Goal: Information Seeking & Learning: Check status

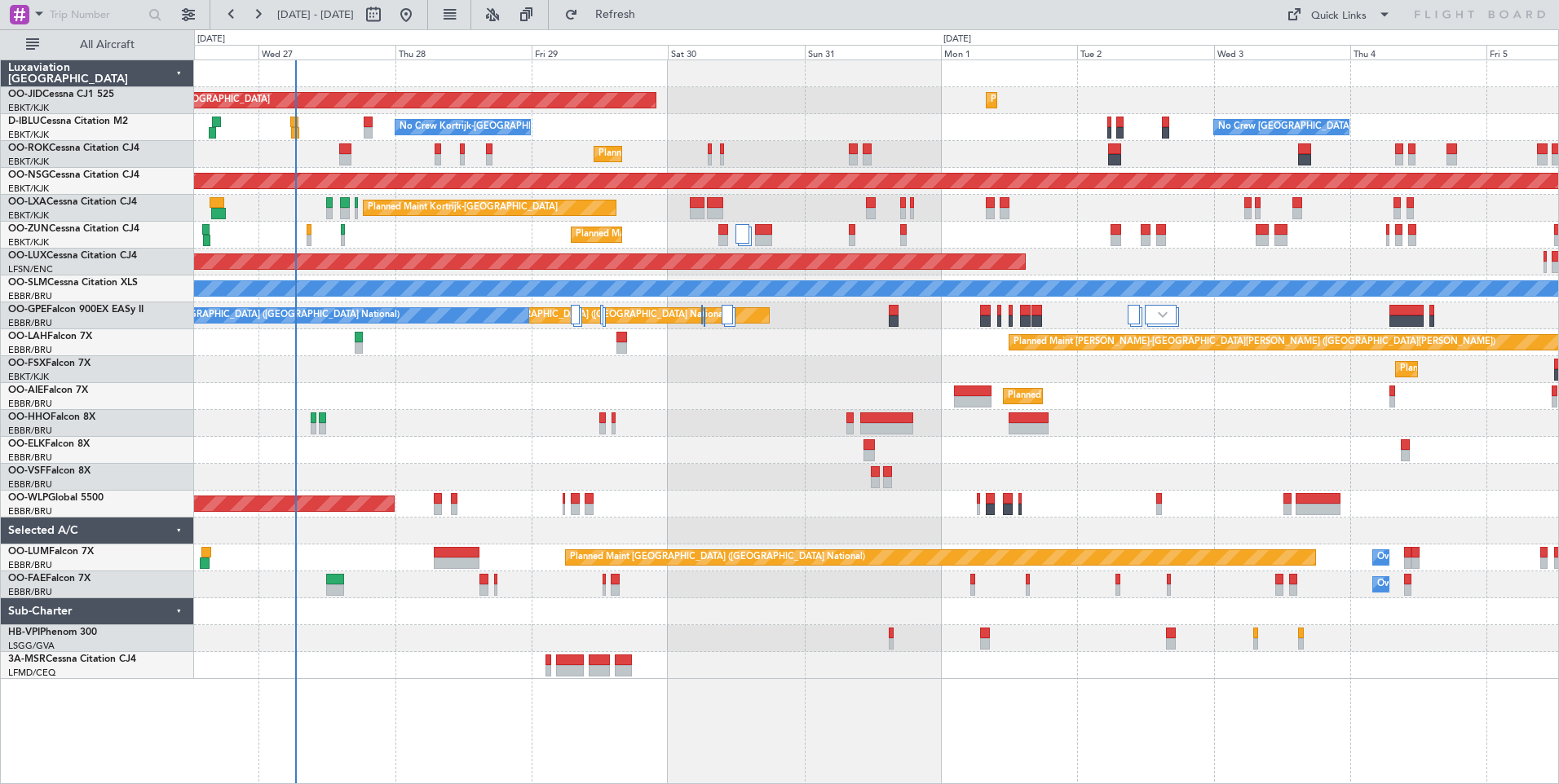
click at [501, 504] on div "AOG Maint Kortrijk-[GEOGRAPHIC_DATA] Planned Maint [GEOGRAPHIC_DATA]-[GEOGRAPHI…" at bounding box center [876, 369] width 1364 height 619
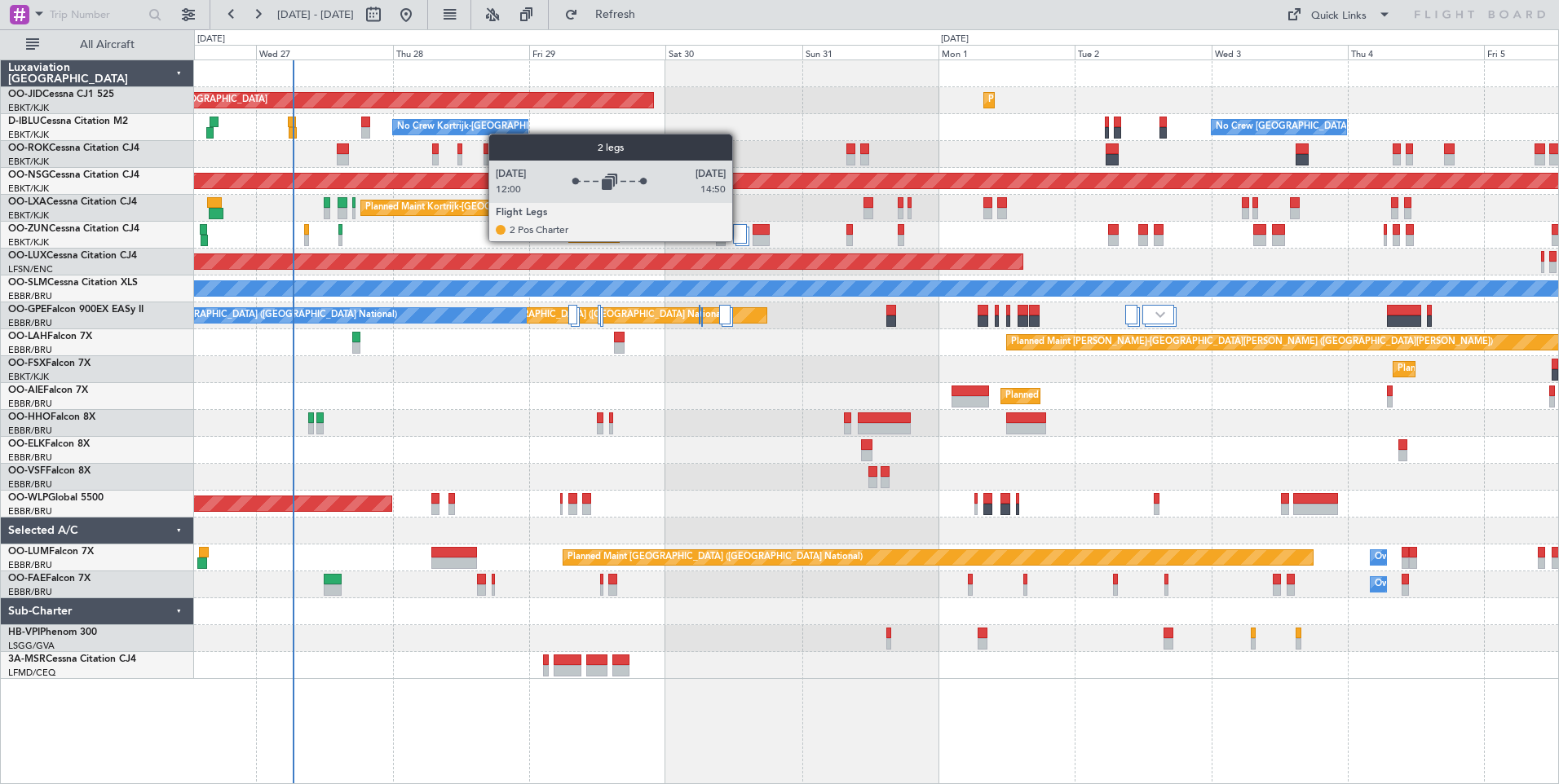
click at [742, 235] on div at bounding box center [740, 234] width 14 height 20
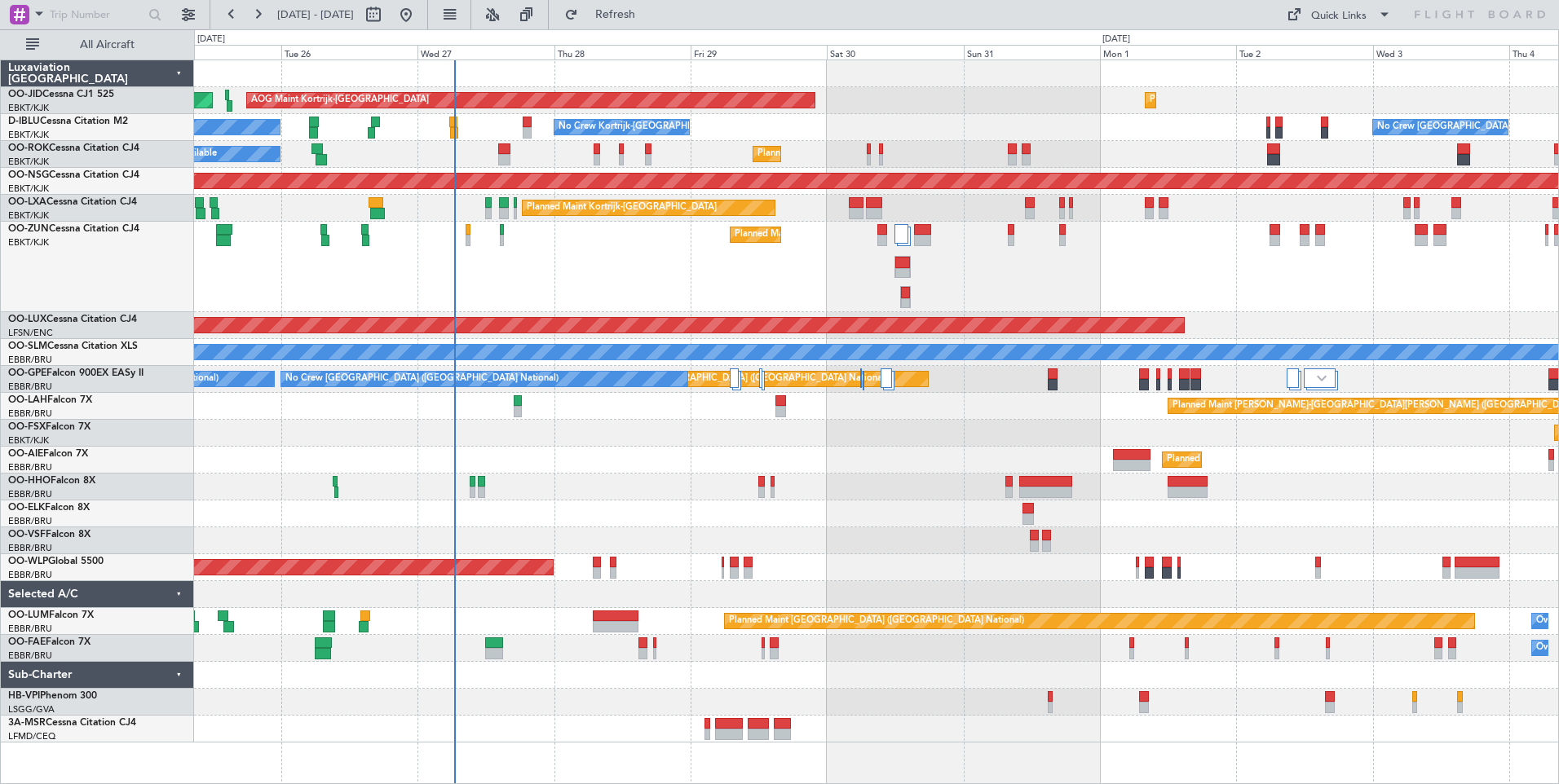
click at [661, 299] on div "Planned Maint Kortrijk-[GEOGRAPHIC_DATA]" at bounding box center [876, 267] width 1364 height 90
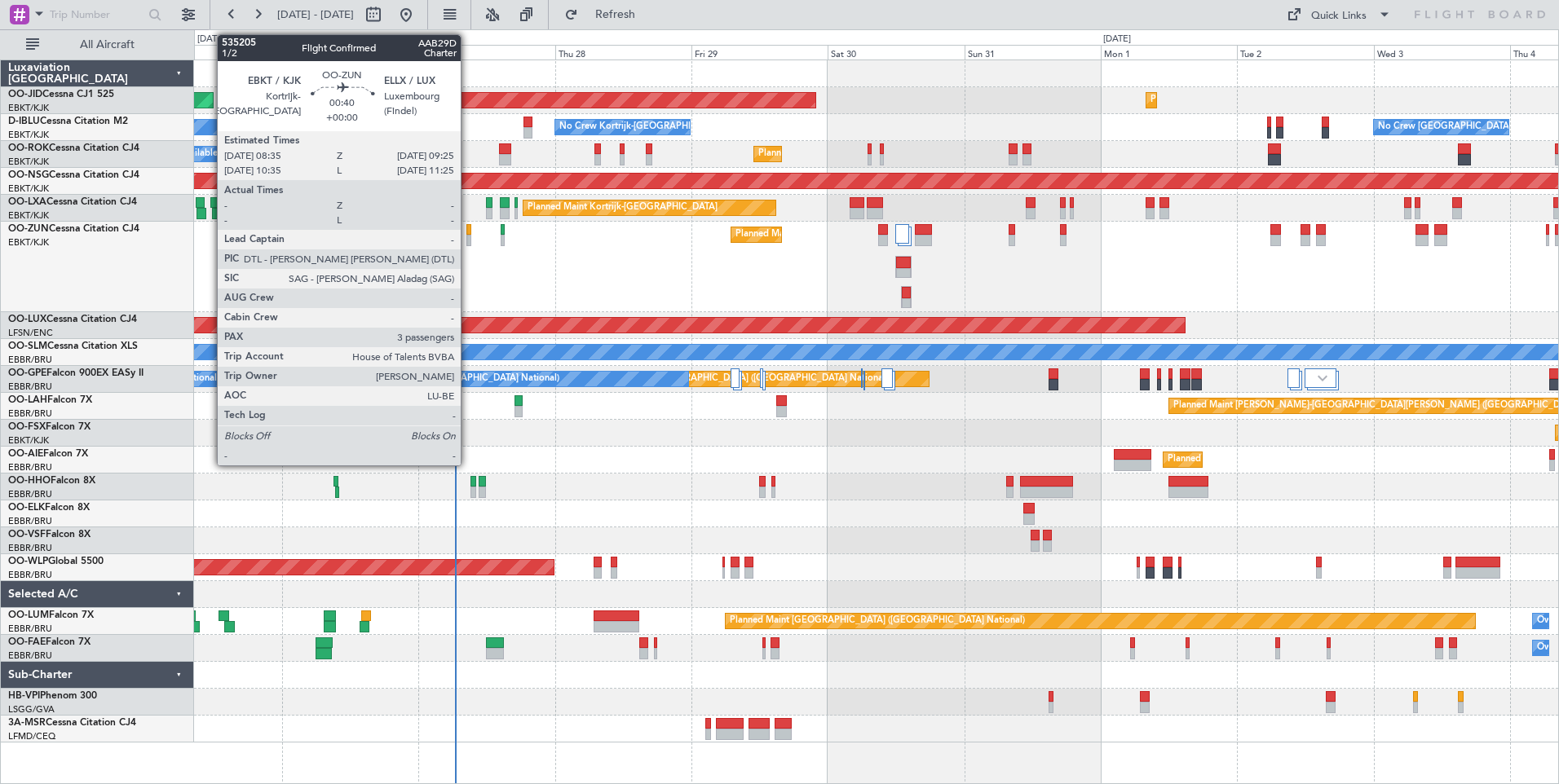
click at [468, 235] on div at bounding box center [468, 241] width 5 height 12
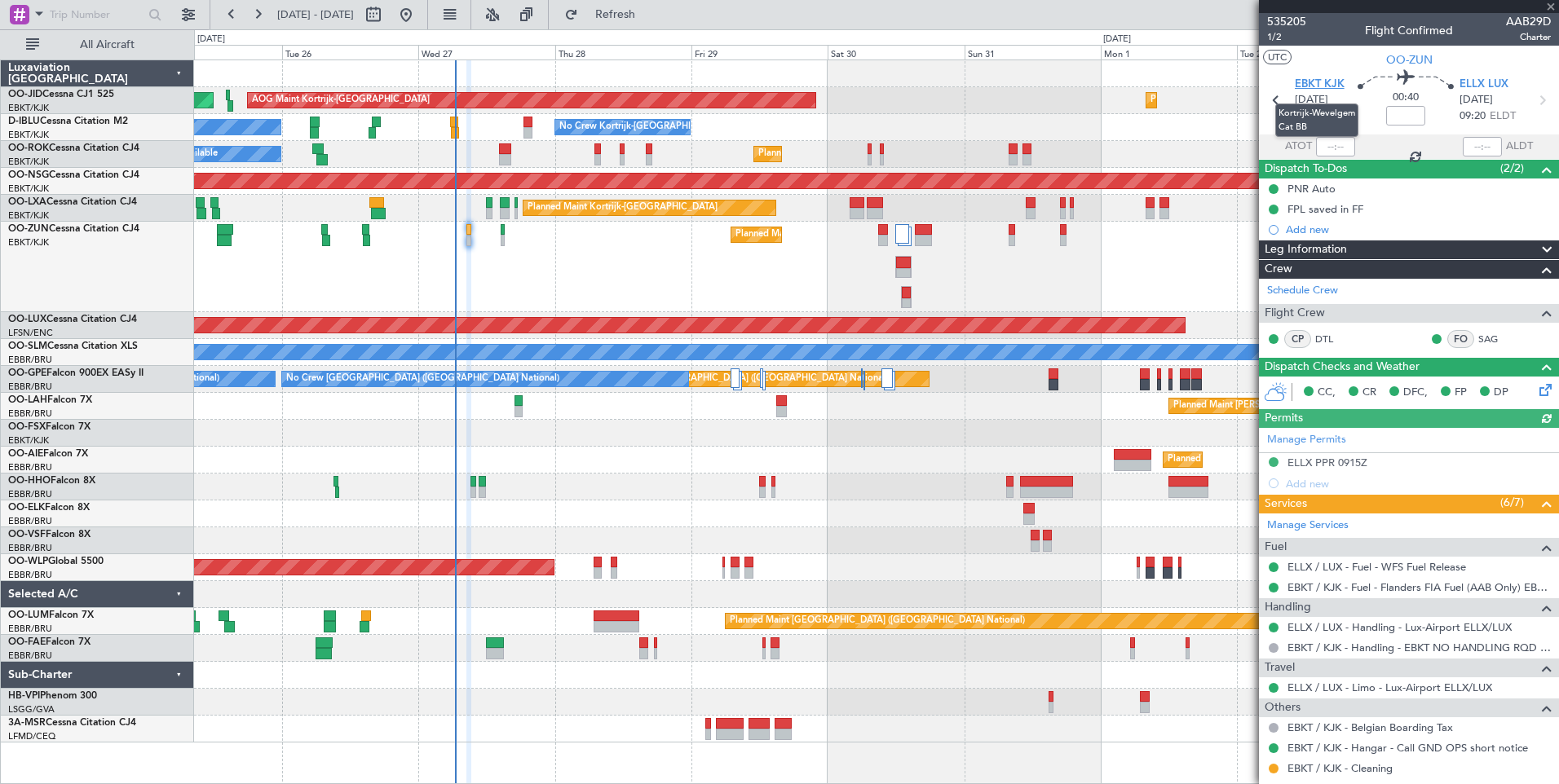
click at [1317, 84] on span "EBKT KJK" at bounding box center [1320, 85] width 50 height 17
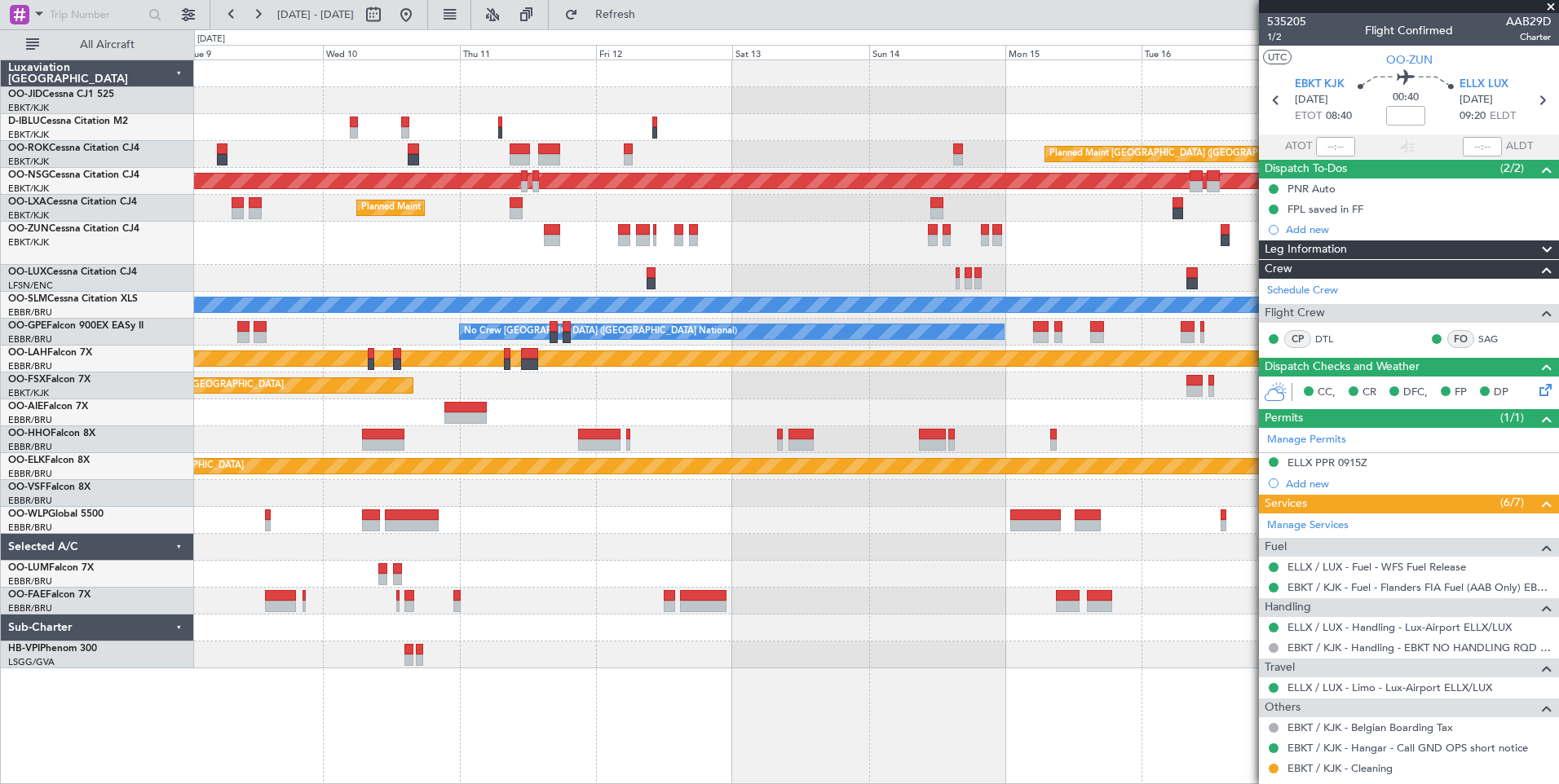
click at [513, 257] on div at bounding box center [876, 243] width 1364 height 43
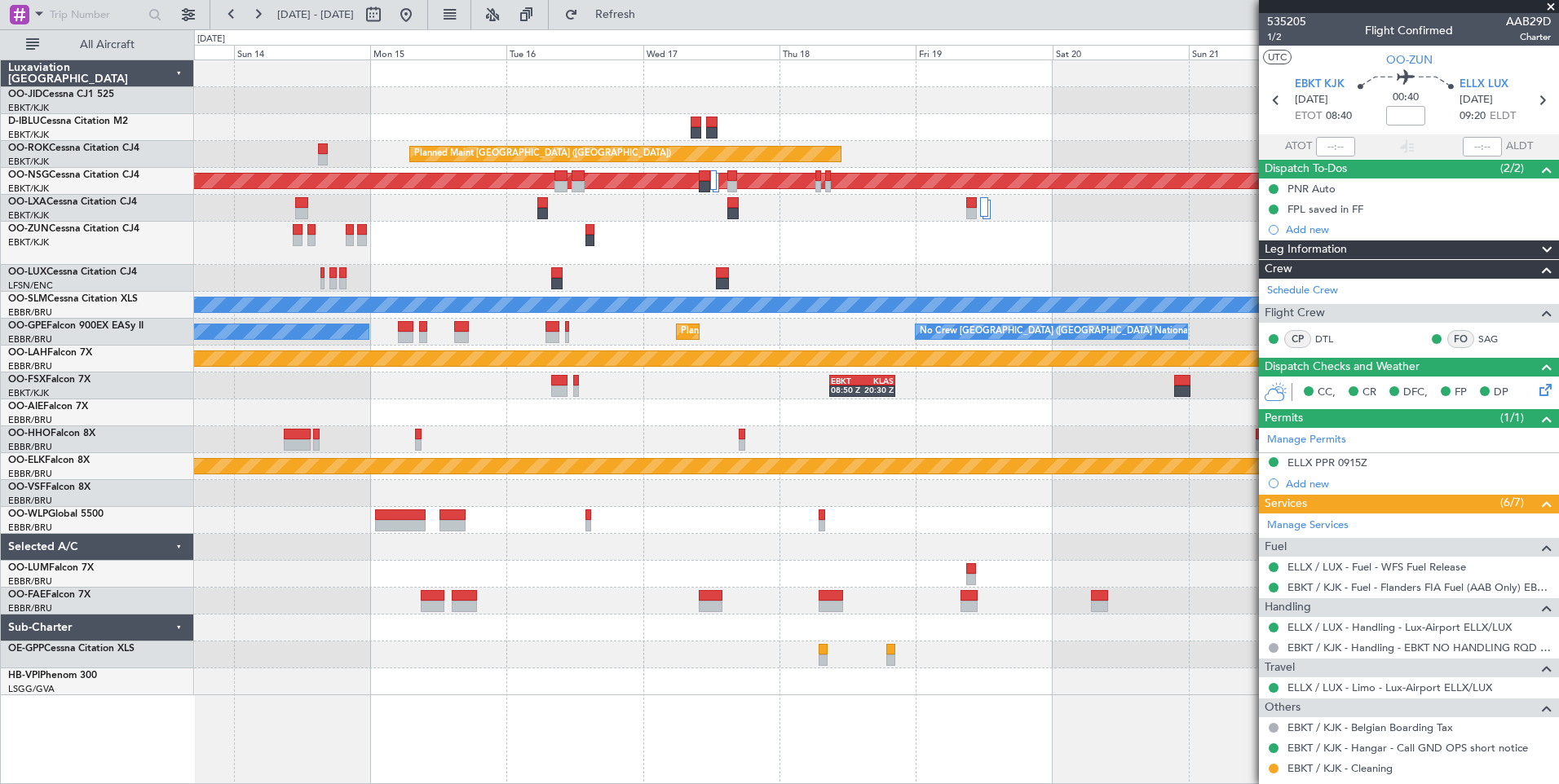
click at [341, 320] on div "Planned Maint [GEOGRAPHIC_DATA] ([GEOGRAPHIC_DATA]) Planned Maint [GEOGRAPHIC_D…" at bounding box center [876, 377] width 1364 height 634
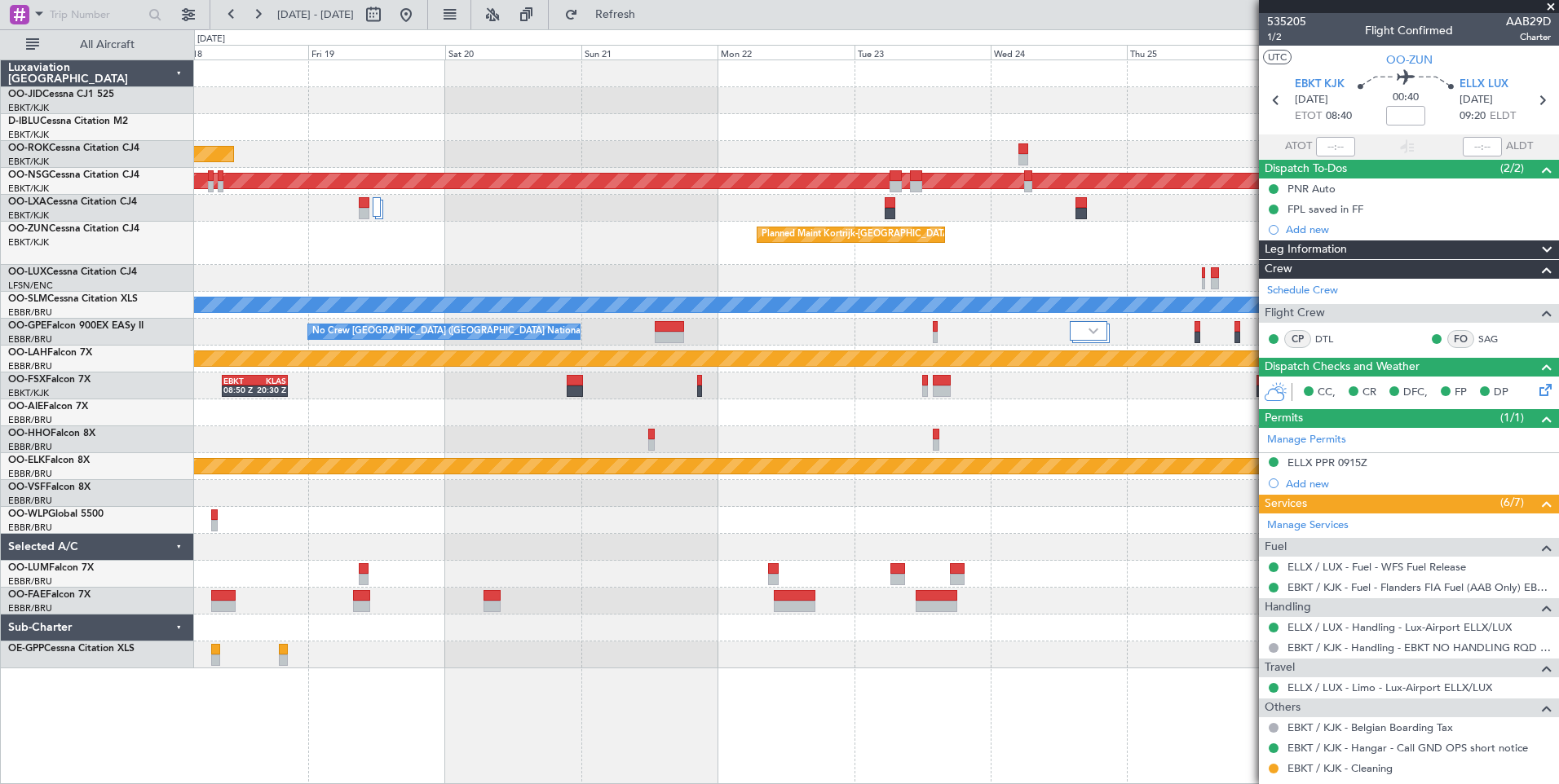
click at [397, 215] on div "Planned Maint Kortrijk-[GEOGRAPHIC_DATA] null [GEOGRAPHIC_DATA]-[GEOGRAPHIC_DAT…" at bounding box center [876, 364] width 1364 height 608
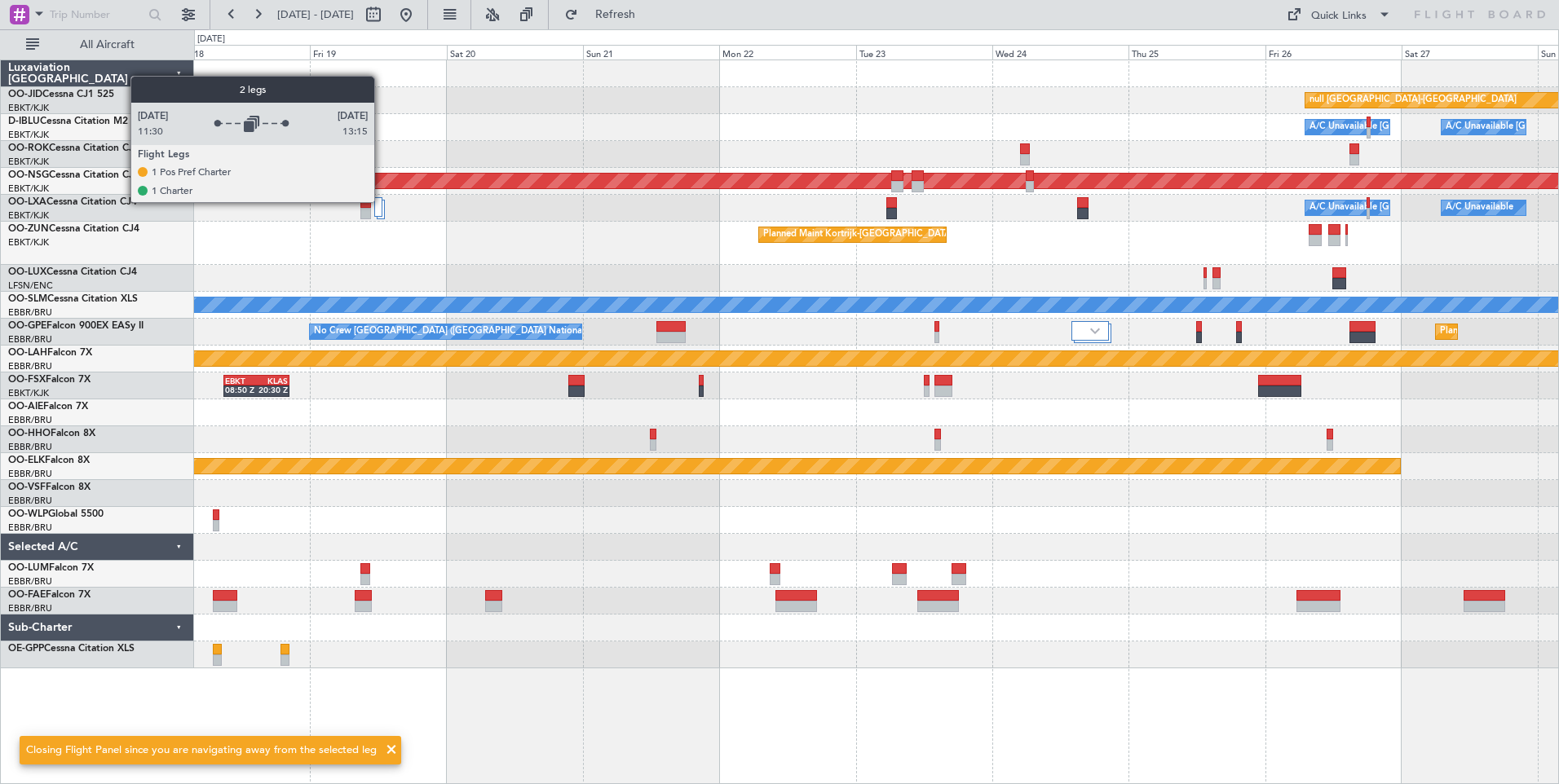
click at [382, 202] on div at bounding box center [378, 208] width 8 height 20
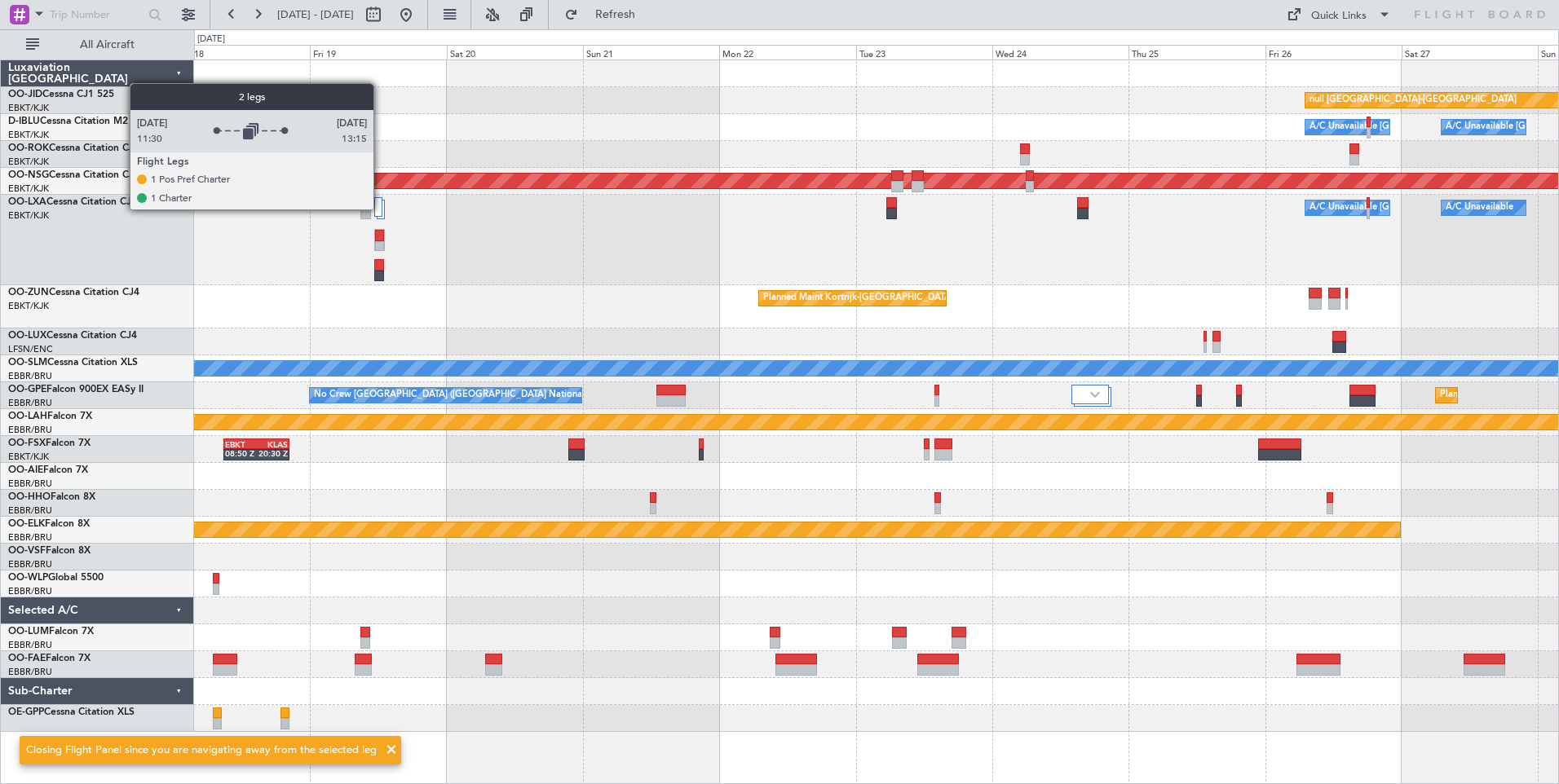
click at [381, 203] on div at bounding box center [378, 208] width 8 height 20
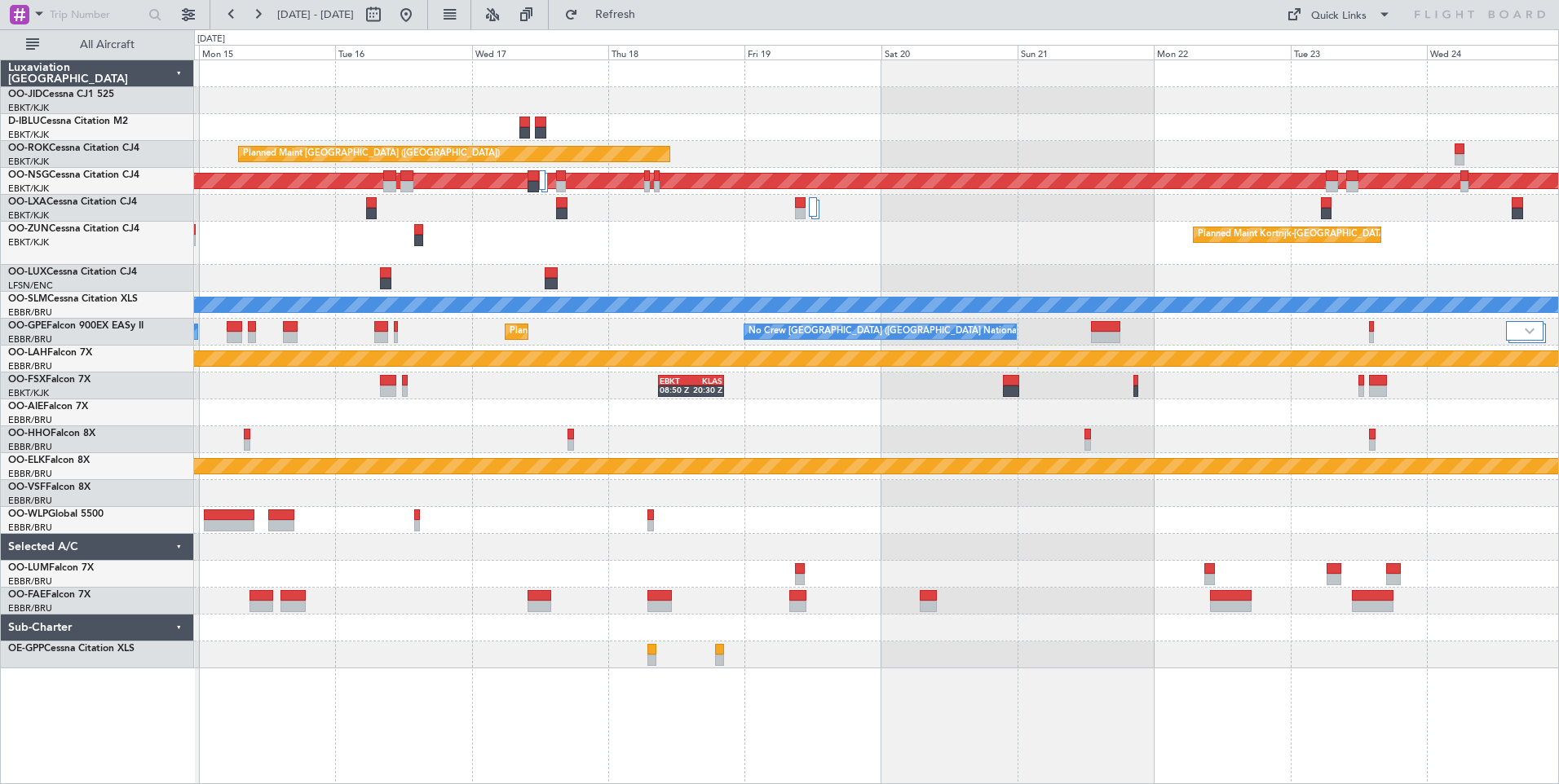
click at [868, 247] on div "Planned Maint Kortrijk-[GEOGRAPHIC_DATA] null [GEOGRAPHIC_DATA]-[GEOGRAPHIC_DAT…" at bounding box center [876, 364] width 1364 height 608
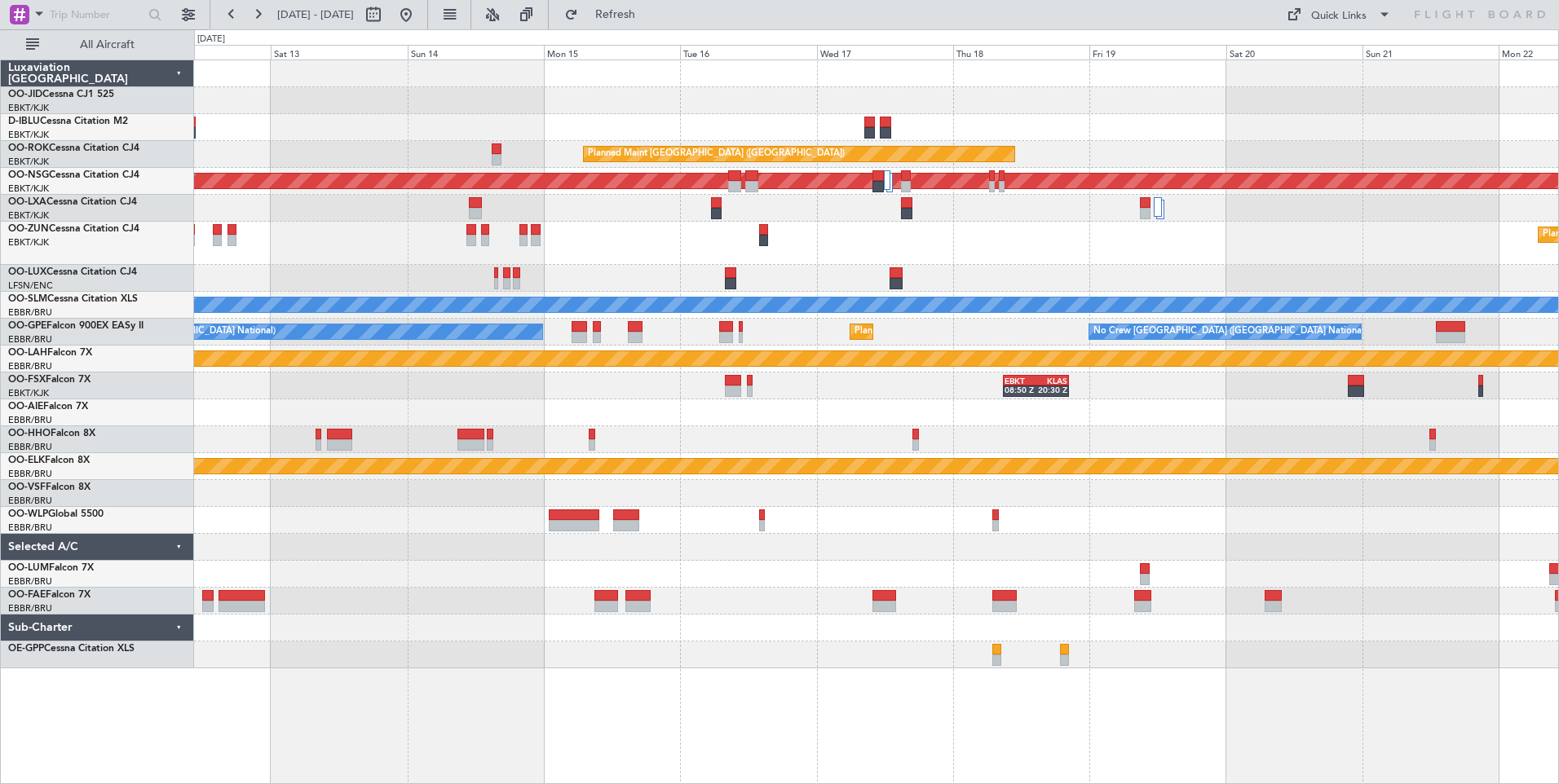
click at [760, 249] on div "Planned Maint Kortrijk-[GEOGRAPHIC_DATA]" at bounding box center [876, 243] width 1364 height 43
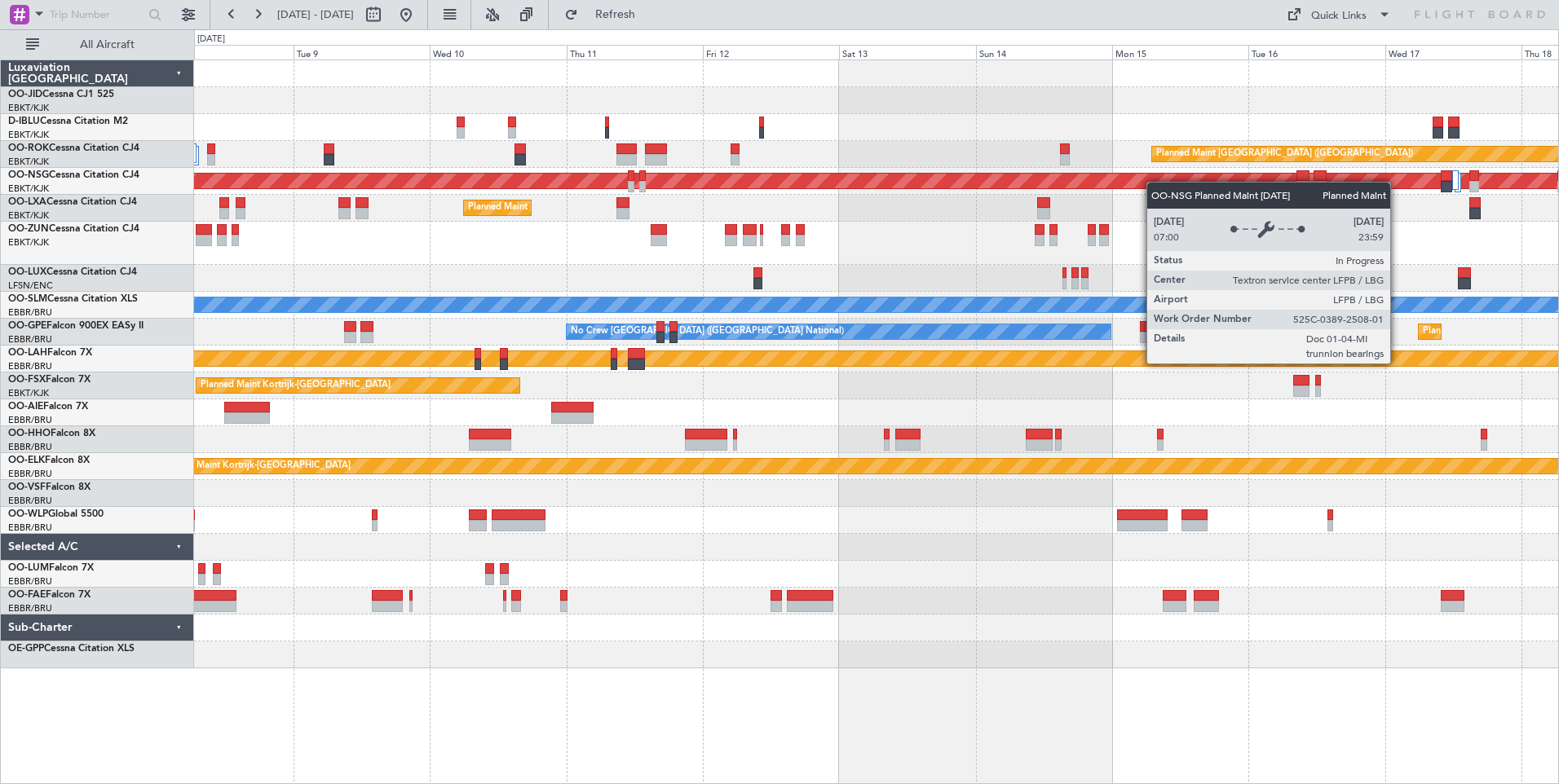
click at [1177, 186] on div "Planned Maint [GEOGRAPHIC_DATA] ([GEOGRAPHIC_DATA]) Planned Maint [GEOGRAPHIC_D…" at bounding box center [876, 364] width 1364 height 608
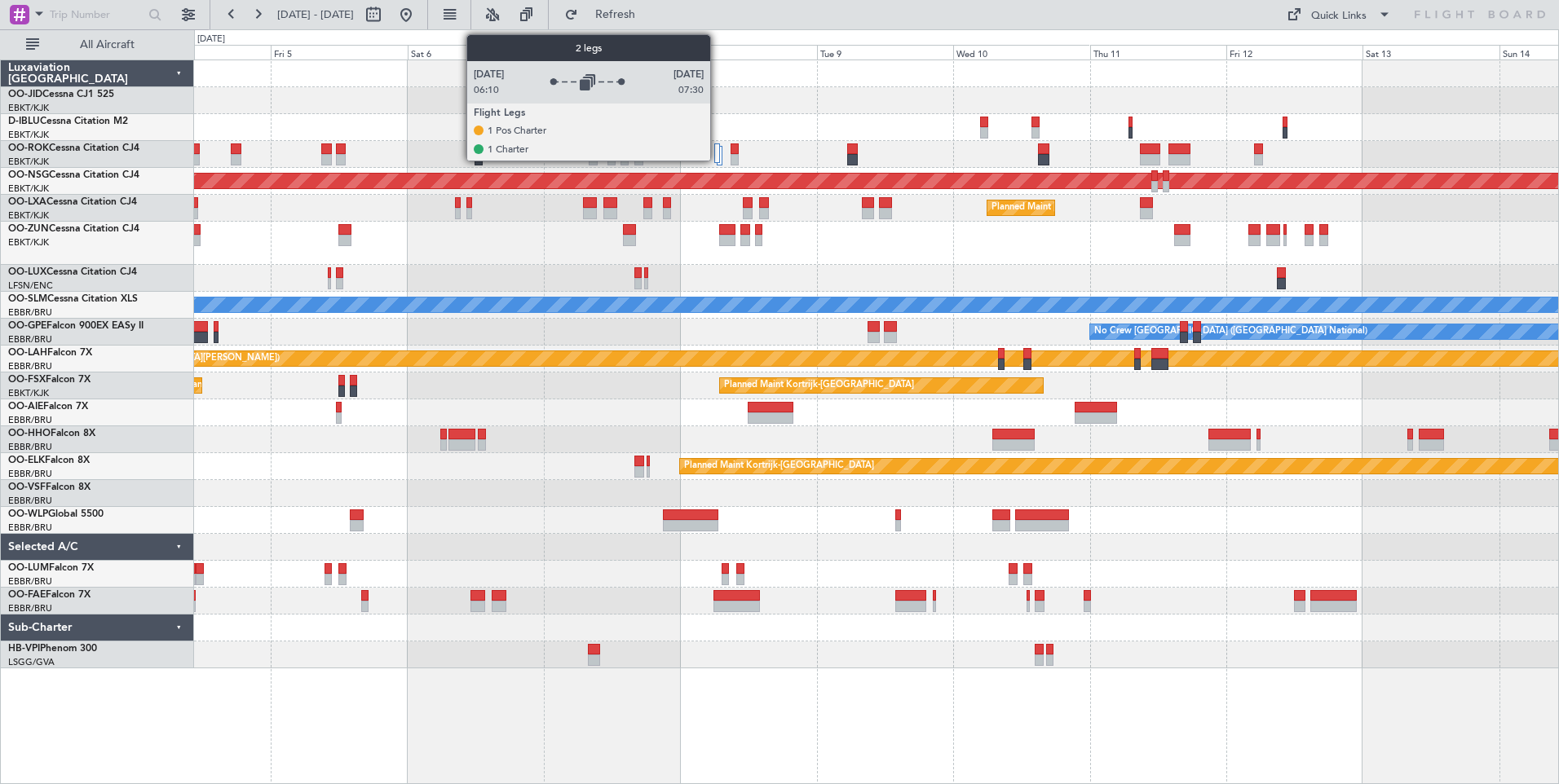
click at [717, 157] on div at bounding box center [717, 153] width 6 height 20
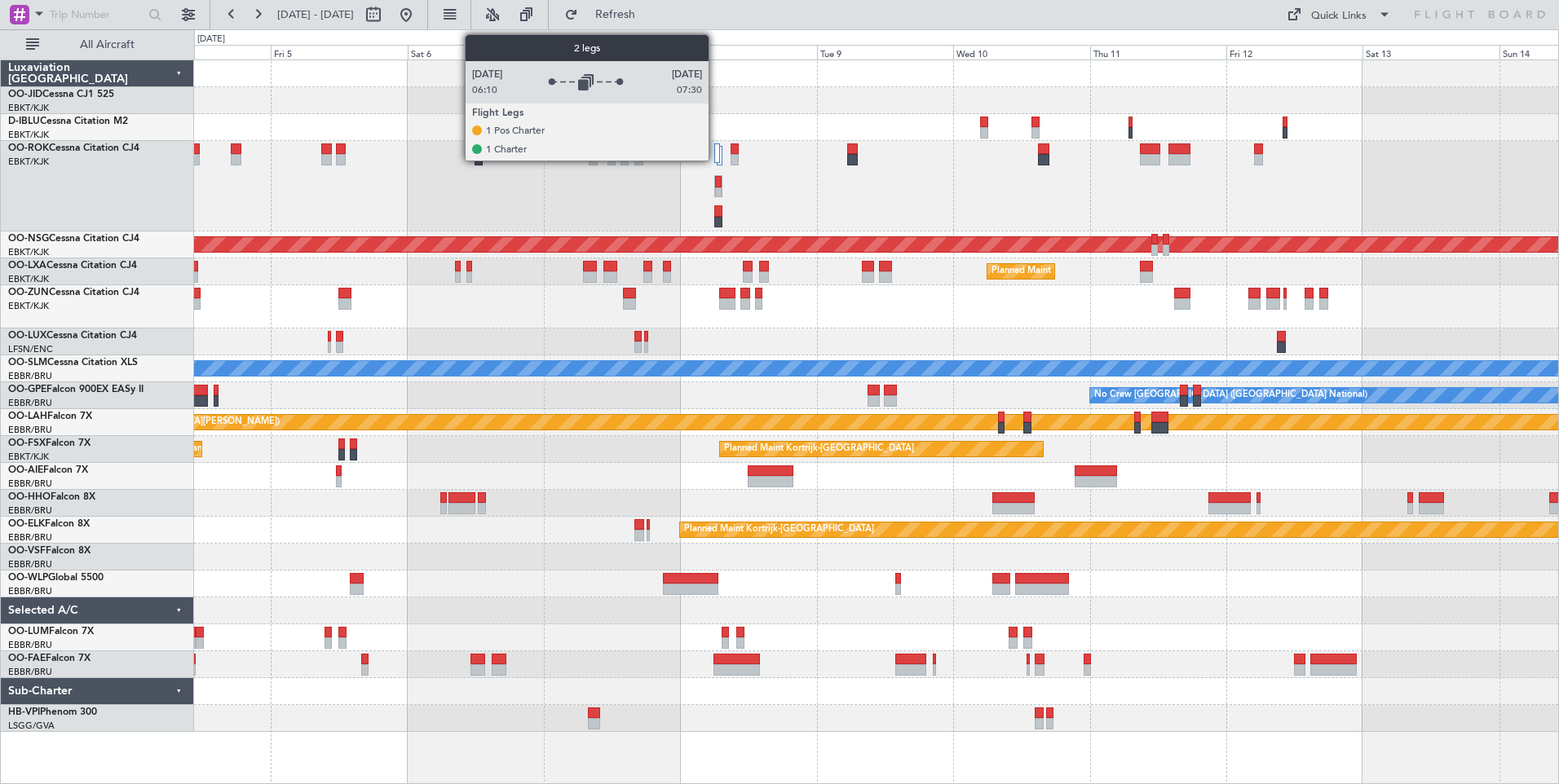
click at [716, 150] on div at bounding box center [717, 153] width 6 height 20
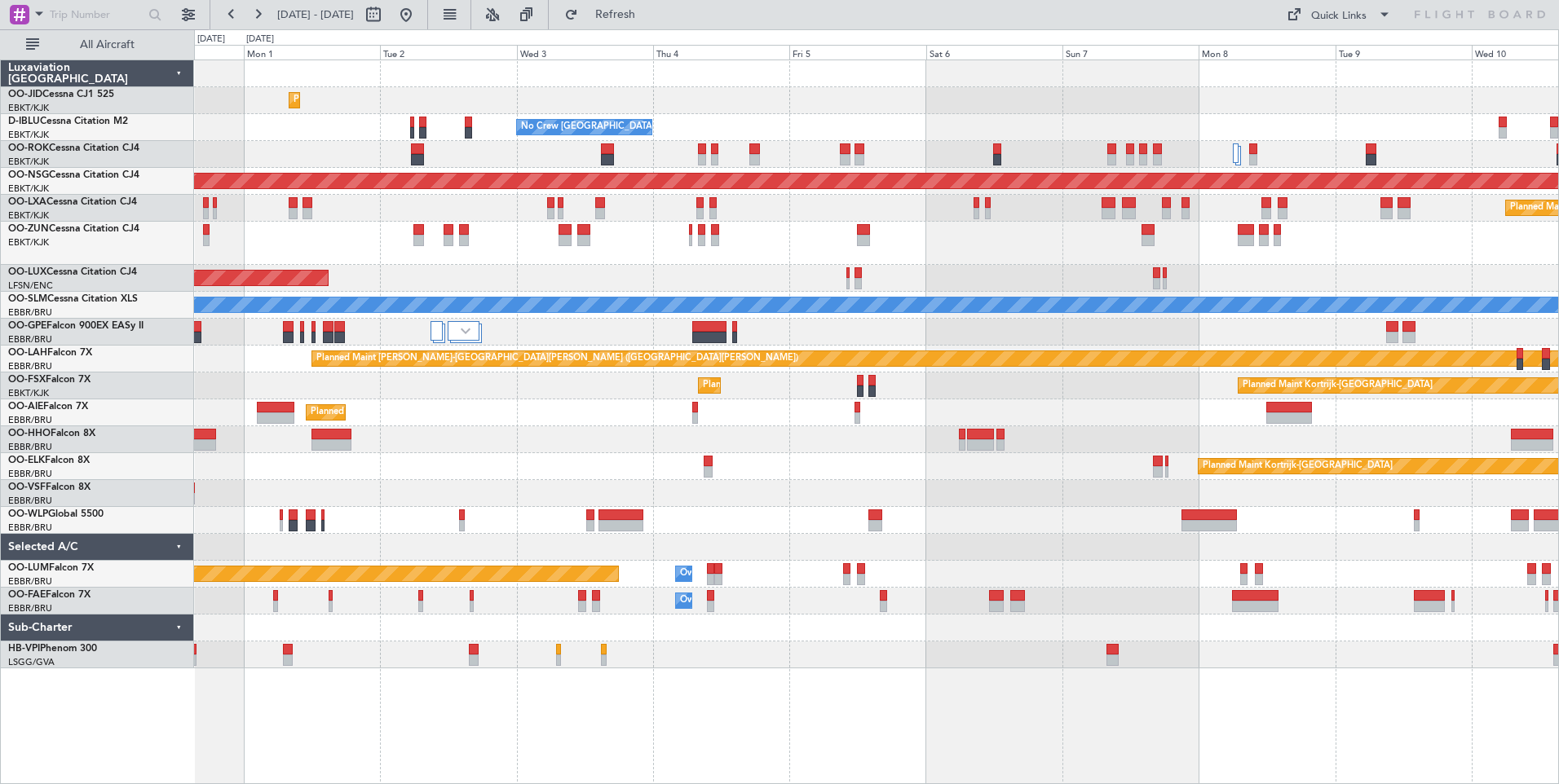
click at [977, 338] on div "Planned Maint Kortrijk-[GEOGRAPHIC_DATA] AOG Maint [GEOGRAPHIC_DATA]-[GEOGRAPHI…" at bounding box center [876, 364] width 1364 height 608
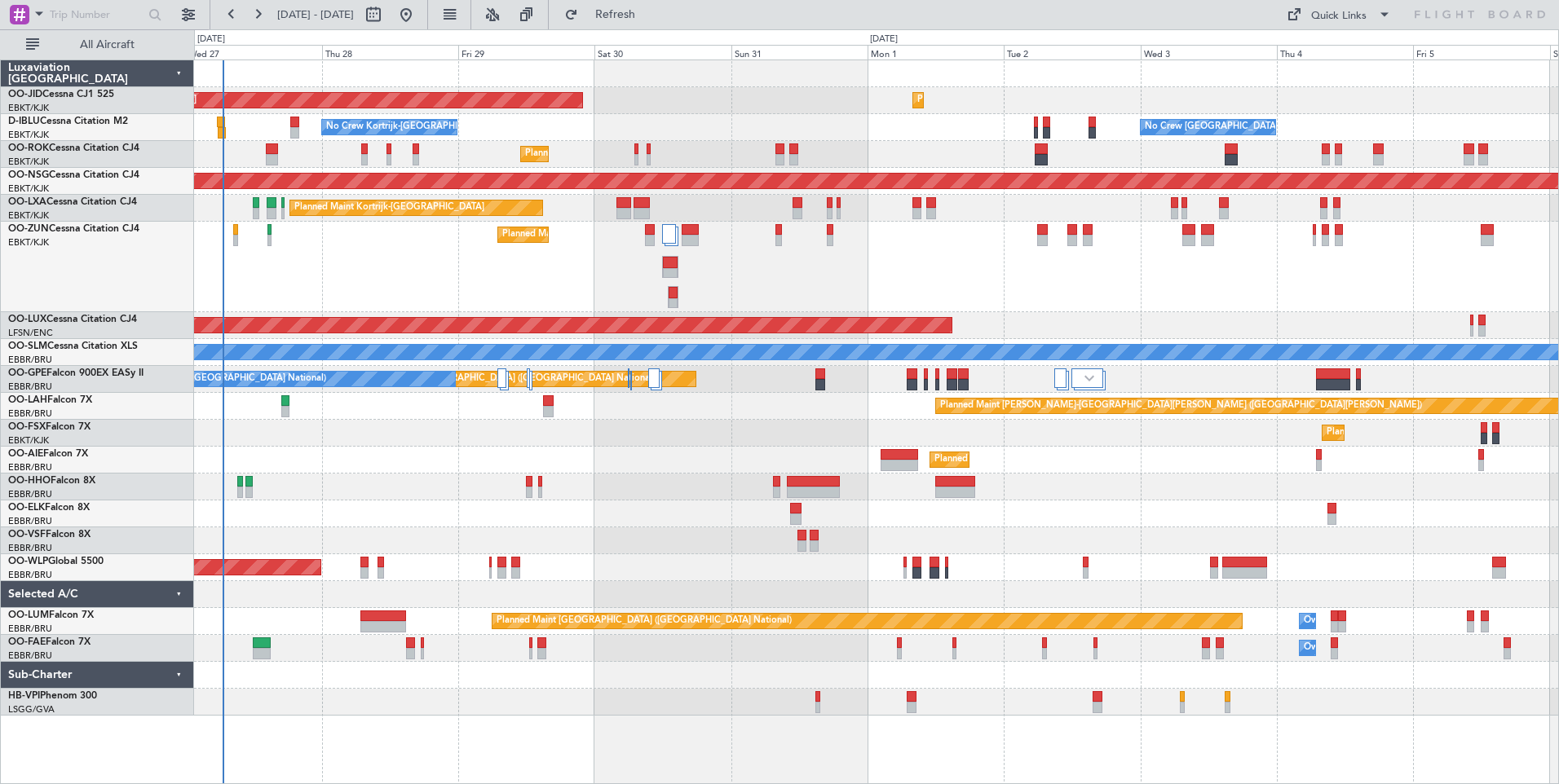
click at [598, 436] on div "Planned Maint Kortrijk-[GEOGRAPHIC_DATA] AOG Maint [GEOGRAPHIC_DATA]-[GEOGRAPHI…" at bounding box center [876, 388] width 1364 height 655
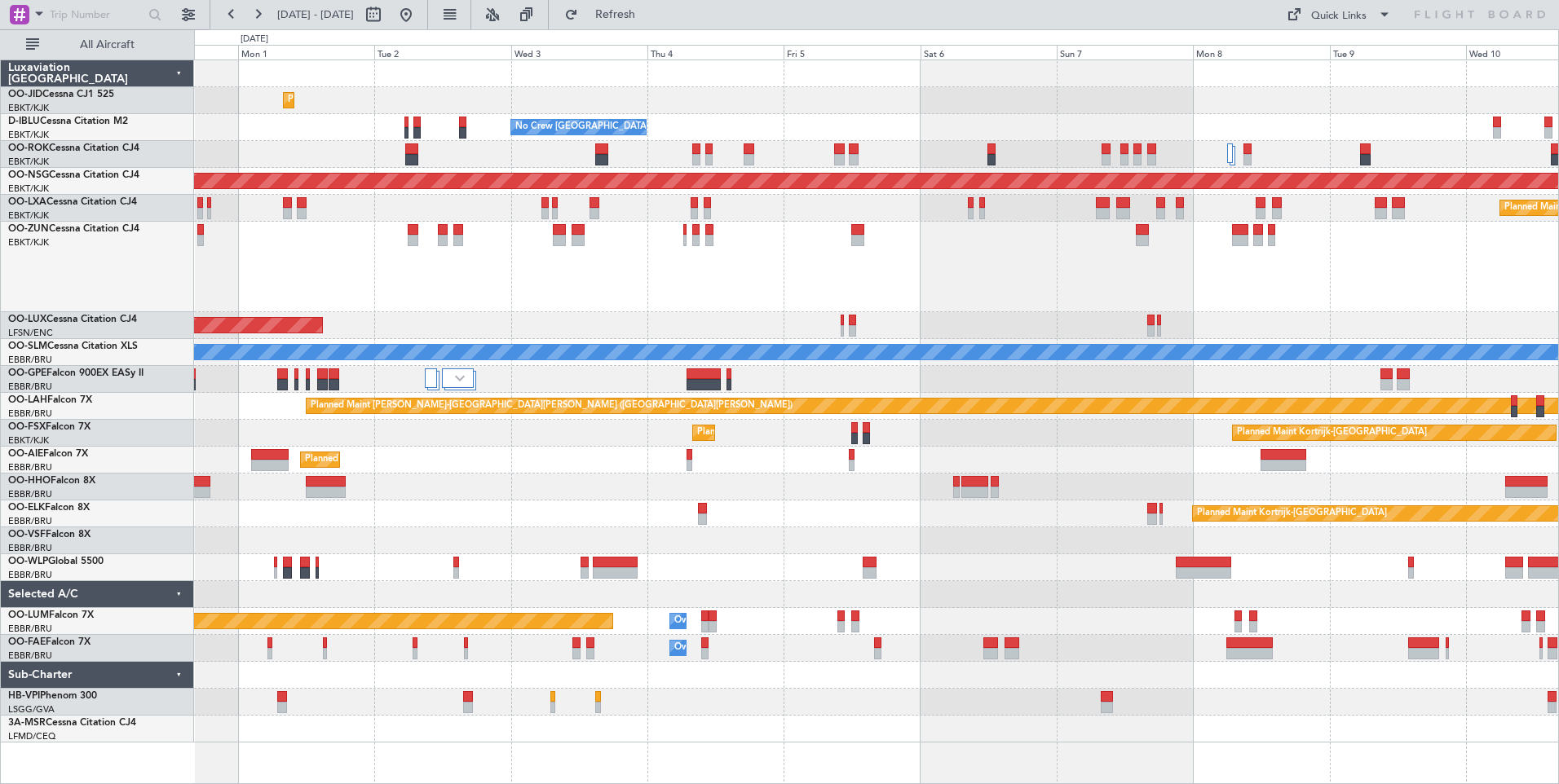
click at [463, 295] on div "Planned Maint Kortrijk-[GEOGRAPHIC_DATA]" at bounding box center [876, 267] width 1364 height 90
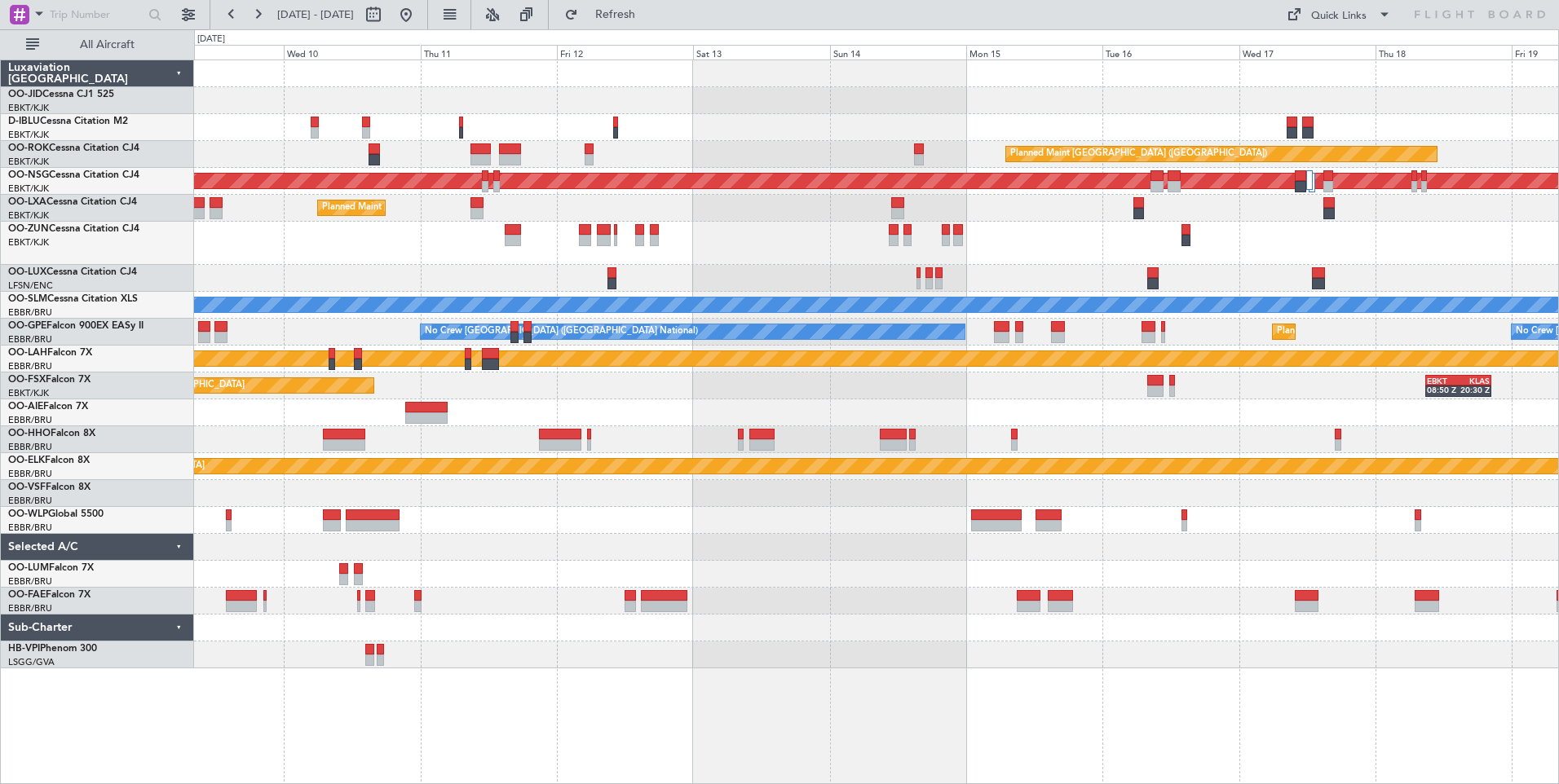
click at [222, 276] on div "Planned Maint [GEOGRAPHIC_DATA] ([GEOGRAPHIC_DATA]) Planned Maint [GEOGRAPHIC_D…" at bounding box center [876, 364] width 1364 height 608
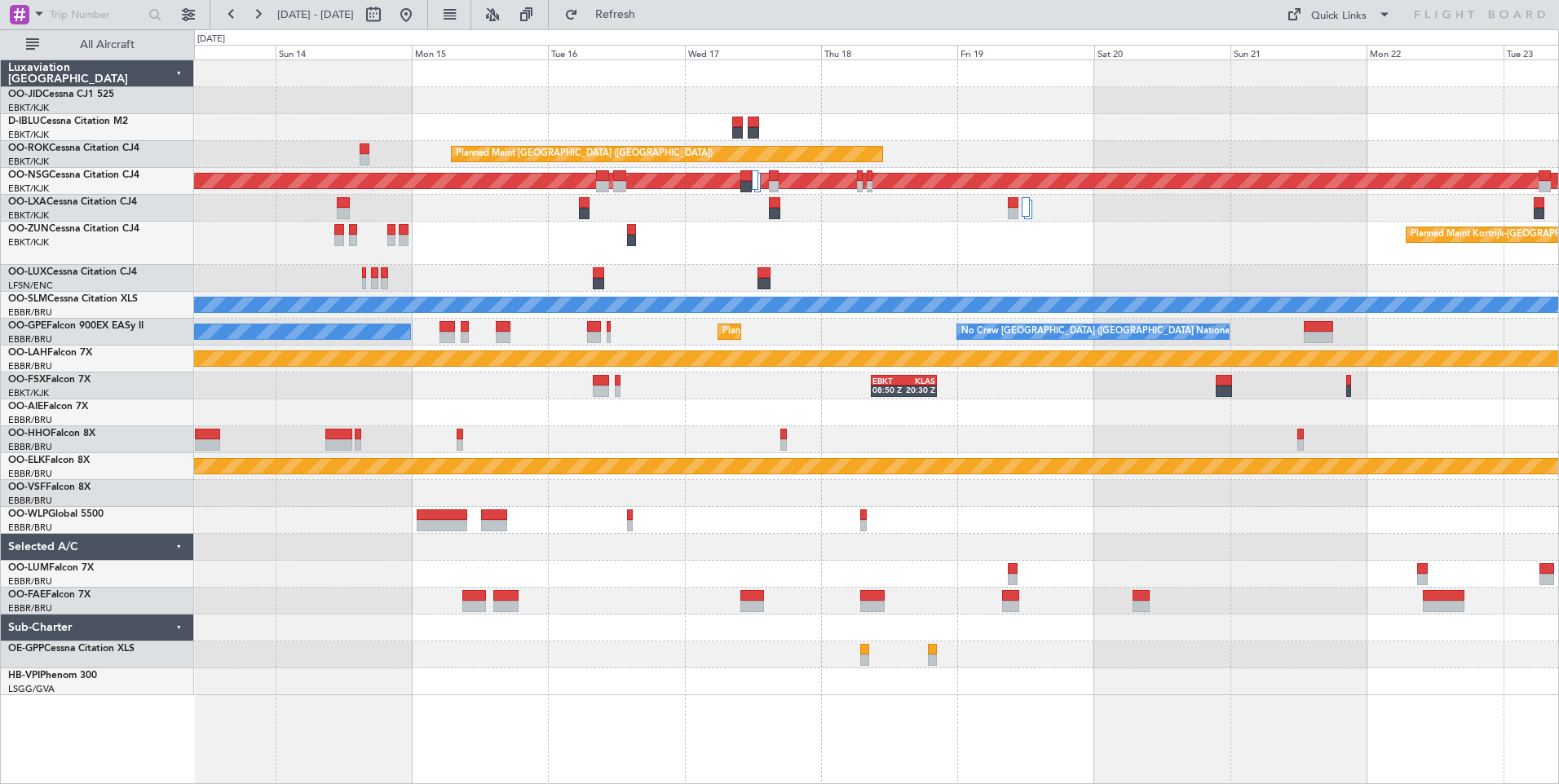
click at [487, 286] on div "Planned Maint [GEOGRAPHIC_DATA] ([GEOGRAPHIC_DATA]) Planned Maint [GEOGRAPHIC_D…" at bounding box center [876, 377] width 1364 height 634
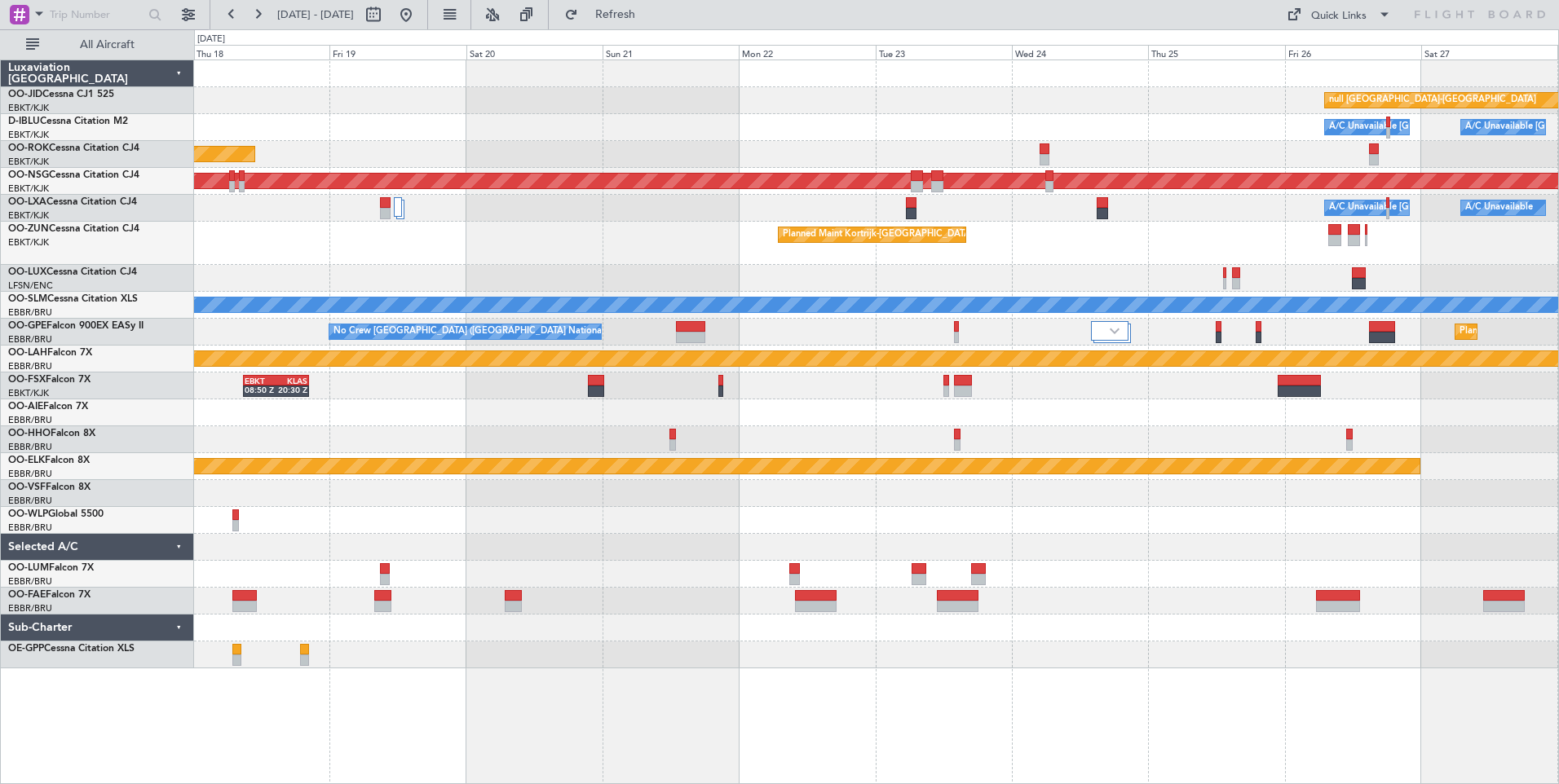
click at [659, 205] on div "Planned Maint Kortrijk-[GEOGRAPHIC_DATA] null [GEOGRAPHIC_DATA]-[GEOGRAPHIC_DAT…" at bounding box center [876, 364] width 1364 height 608
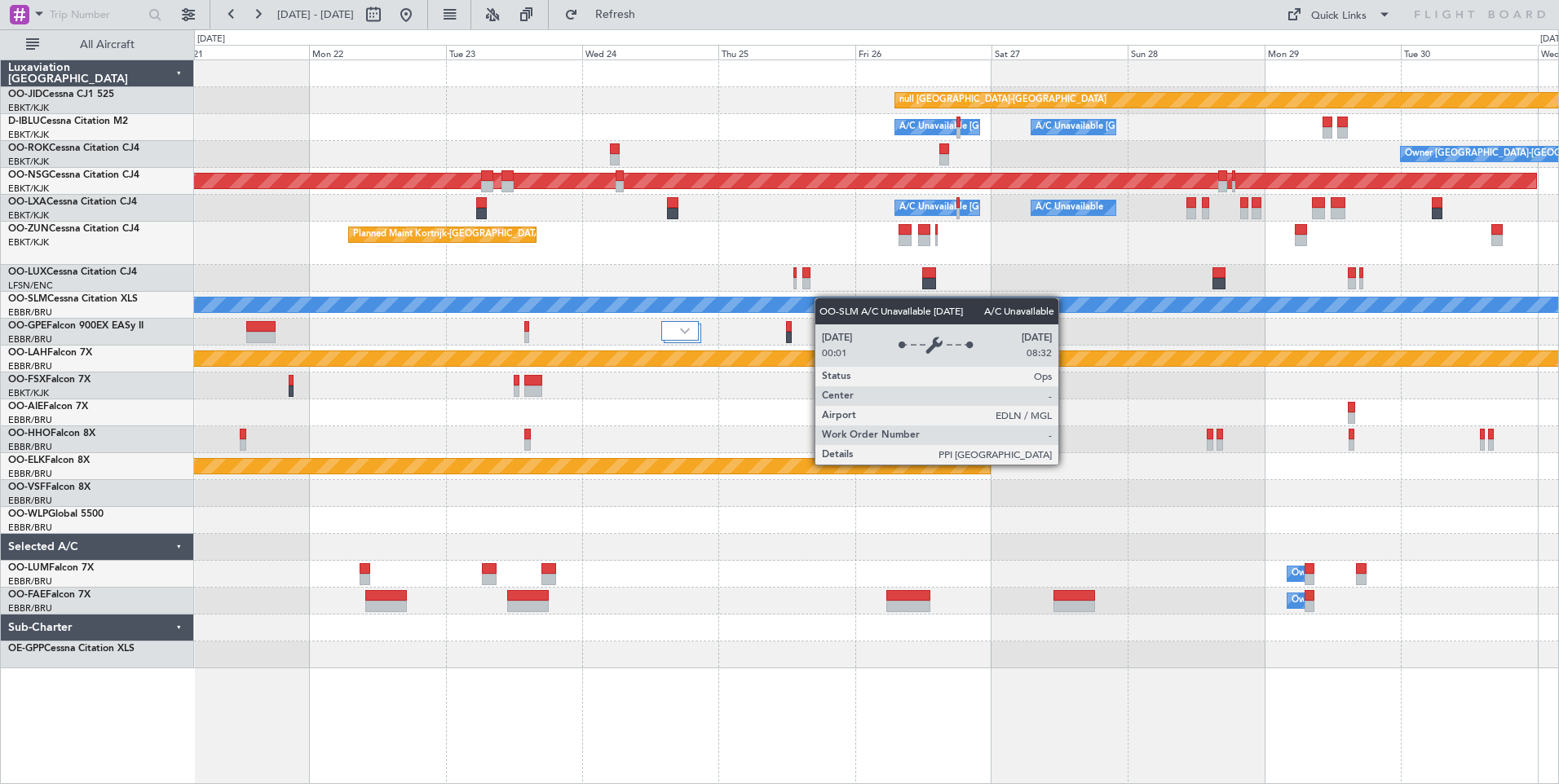
click at [773, 306] on div "Planned Maint Kortrijk-[GEOGRAPHIC_DATA] null [GEOGRAPHIC_DATA]-[GEOGRAPHIC_DAT…" at bounding box center [876, 364] width 1364 height 608
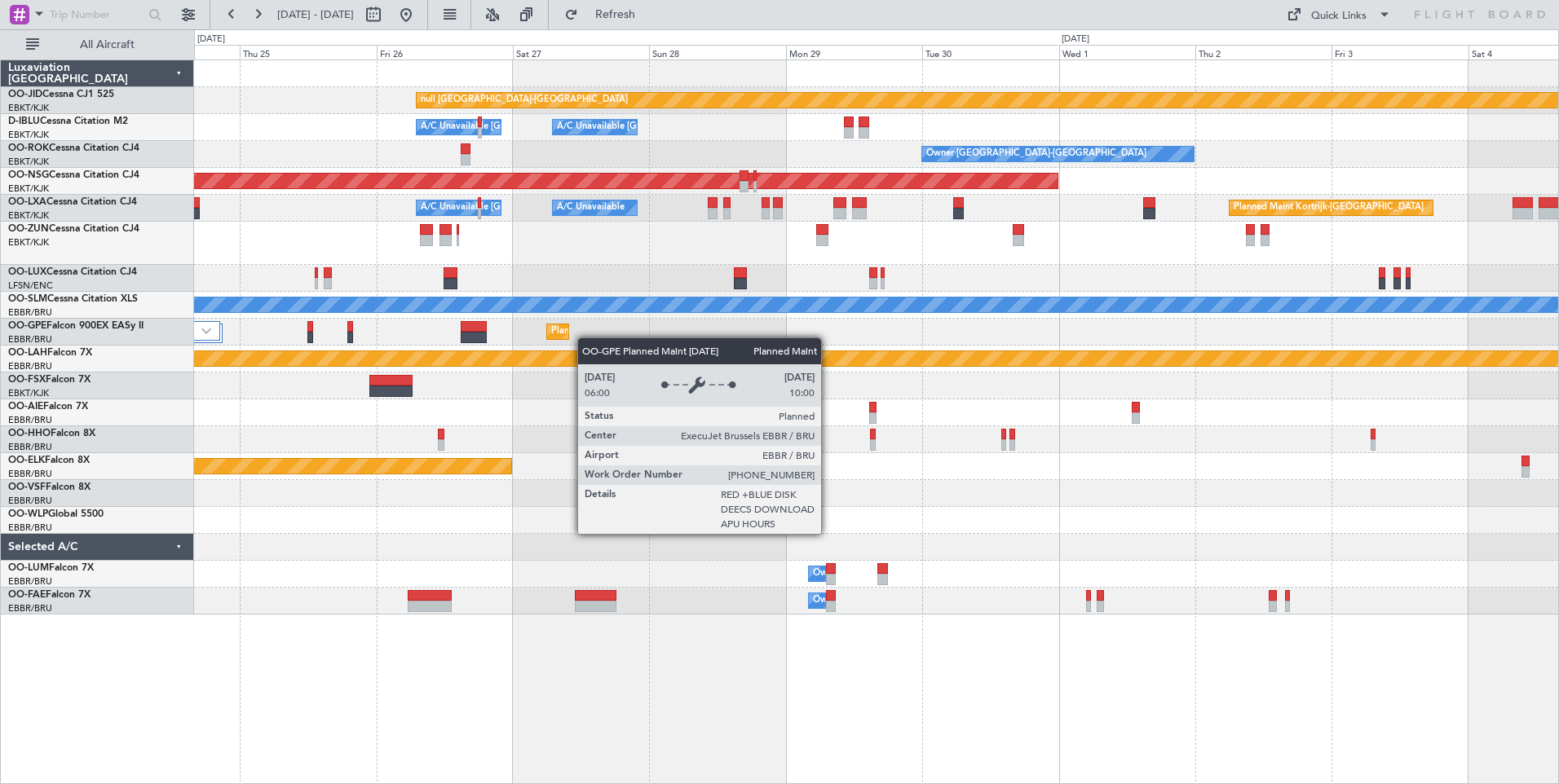
click at [562, 335] on div "Planned Maint Kortrijk-[GEOGRAPHIC_DATA] null [GEOGRAPHIC_DATA]-[GEOGRAPHIC_DAT…" at bounding box center [876, 336] width 1364 height 554
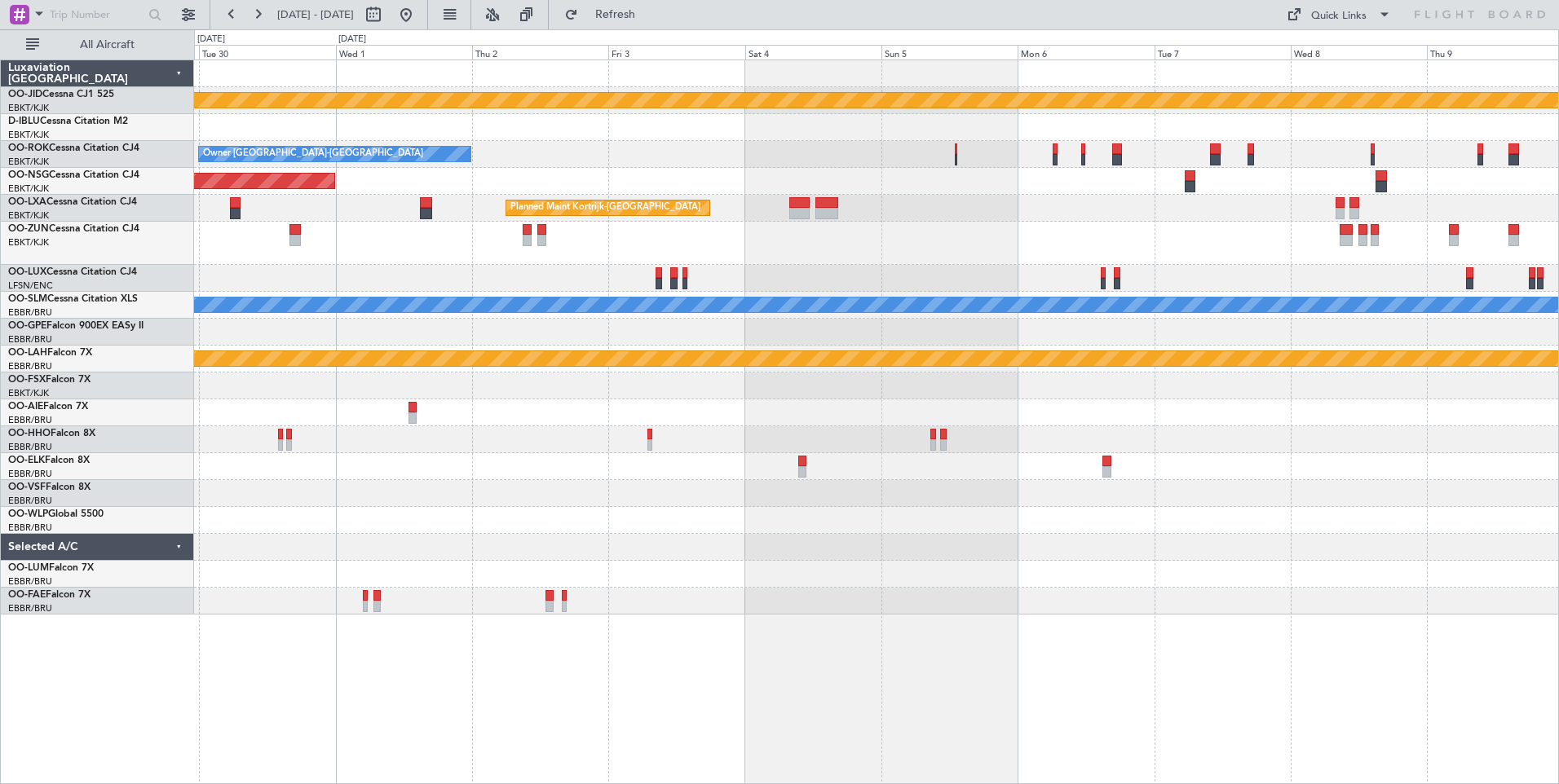
click at [411, 287] on div "null [GEOGRAPHIC_DATA]-[GEOGRAPHIC_DATA] A/C Unavailable [GEOGRAPHIC_DATA]-[GEO…" at bounding box center [876, 336] width 1364 height 554
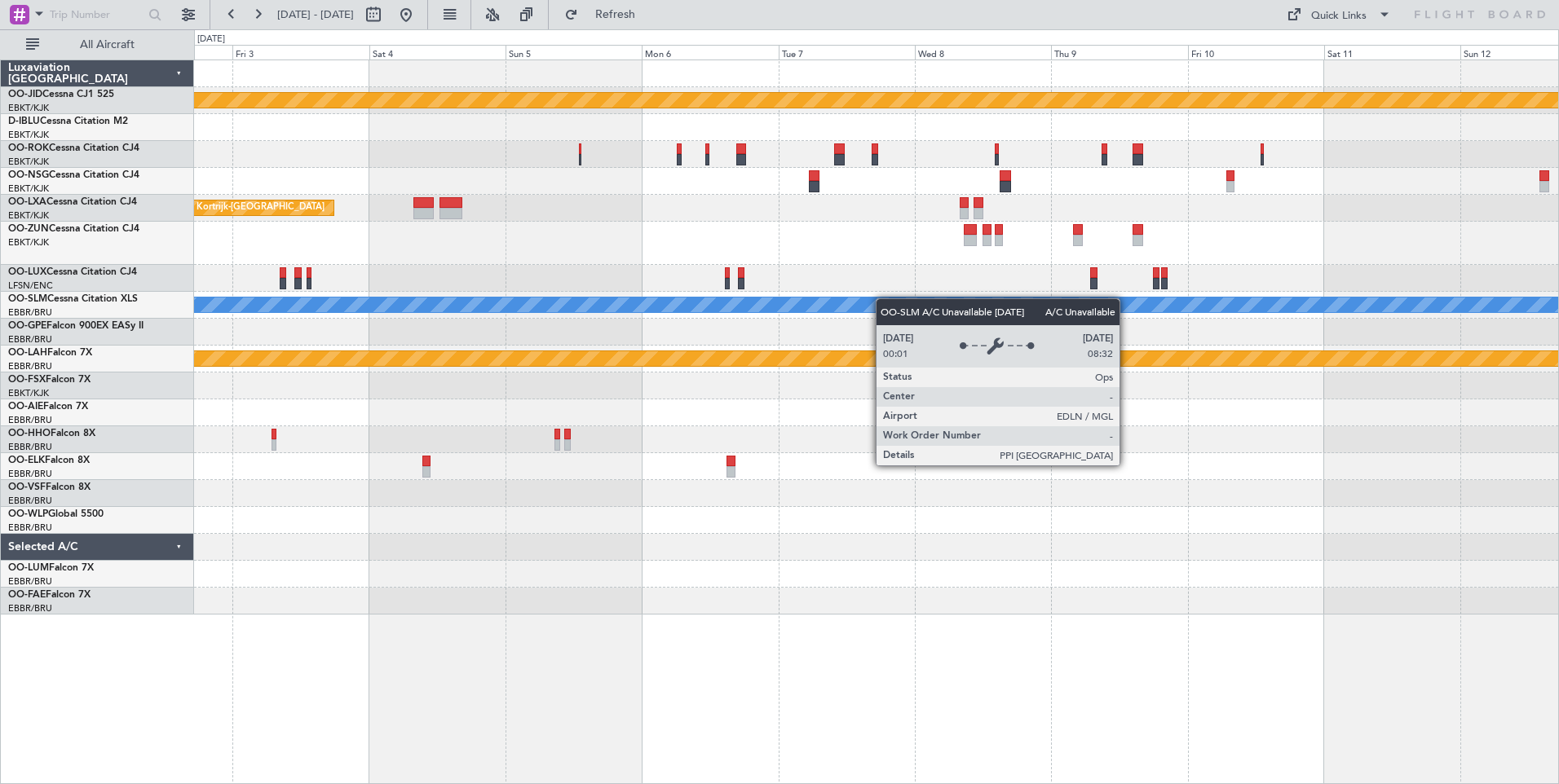
click at [686, 304] on div "null [GEOGRAPHIC_DATA]-[GEOGRAPHIC_DATA] Owner [GEOGRAPHIC_DATA]-[GEOGRAPHIC_DA…" at bounding box center [876, 336] width 1364 height 554
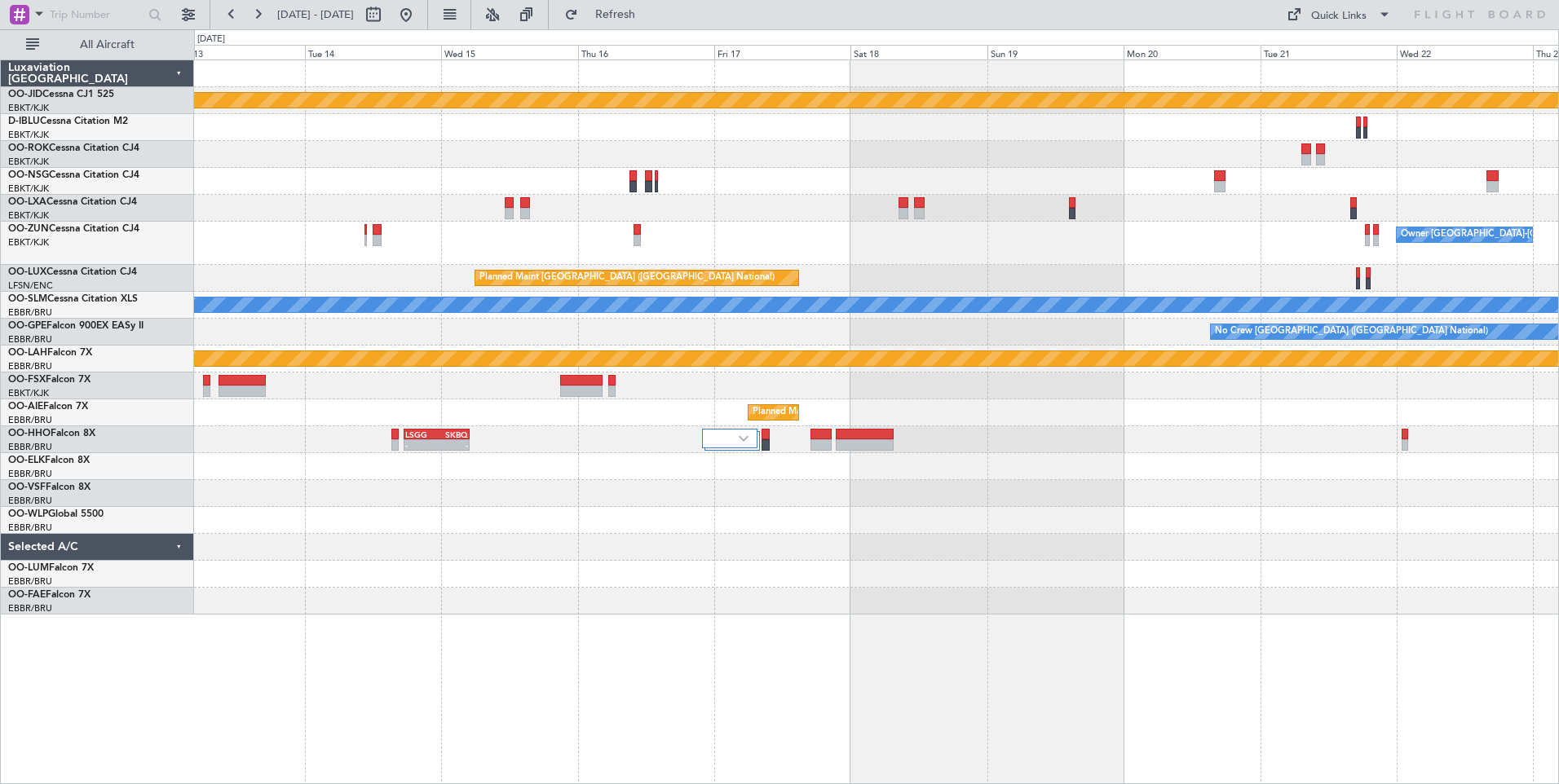
click at [844, 486] on div "null [GEOGRAPHIC_DATA]-[GEOGRAPHIC_DATA] Owner [GEOGRAPHIC_DATA]-[GEOGRAPHIC_DA…" at bounding box center [876, 336] width 1364 height 554
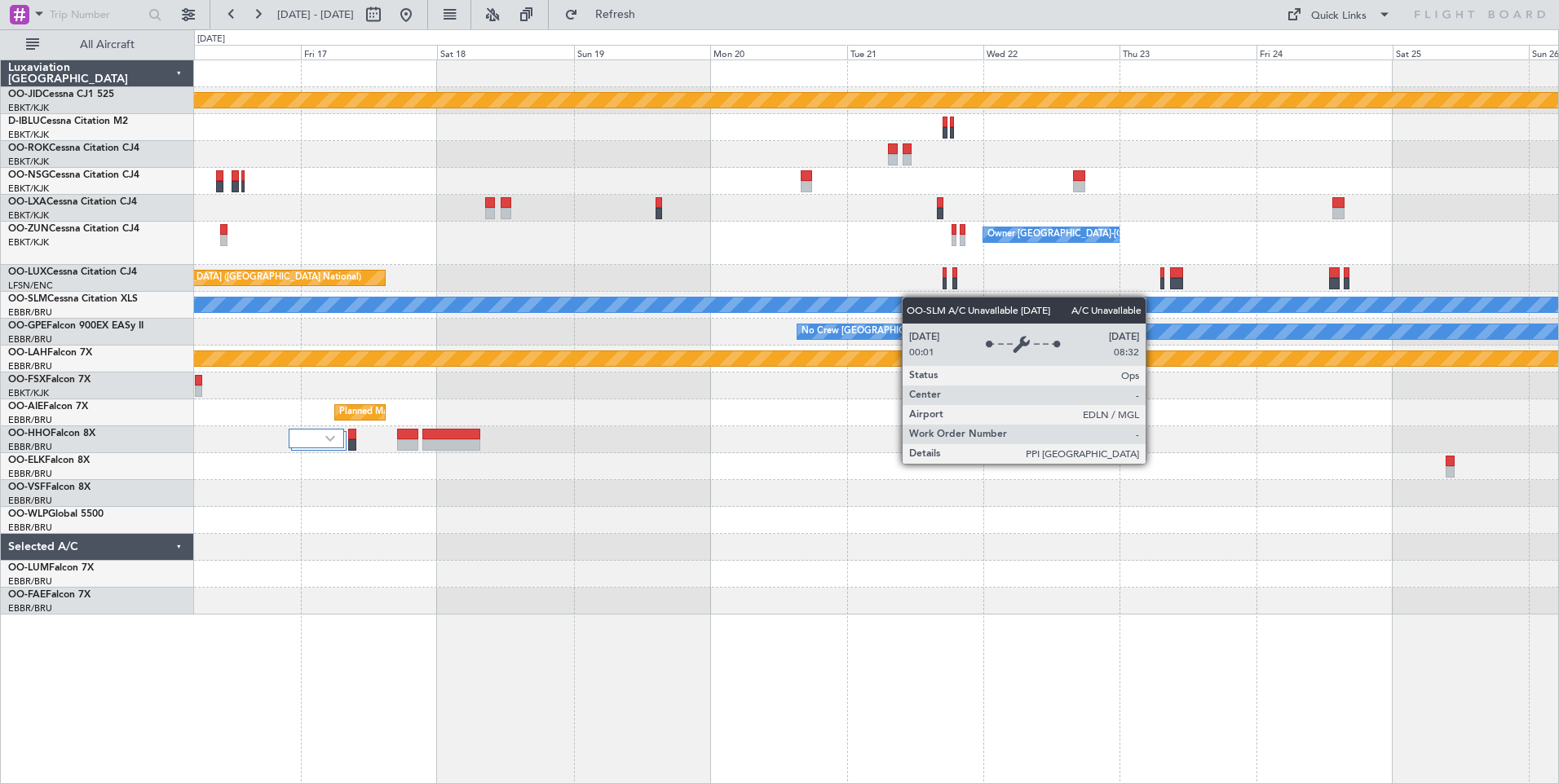
click at [856, 308] on div "A/C Unavailable [GEOGRAPHIC_DATA]" at bounding box center [877, 304] width 4092 height 15
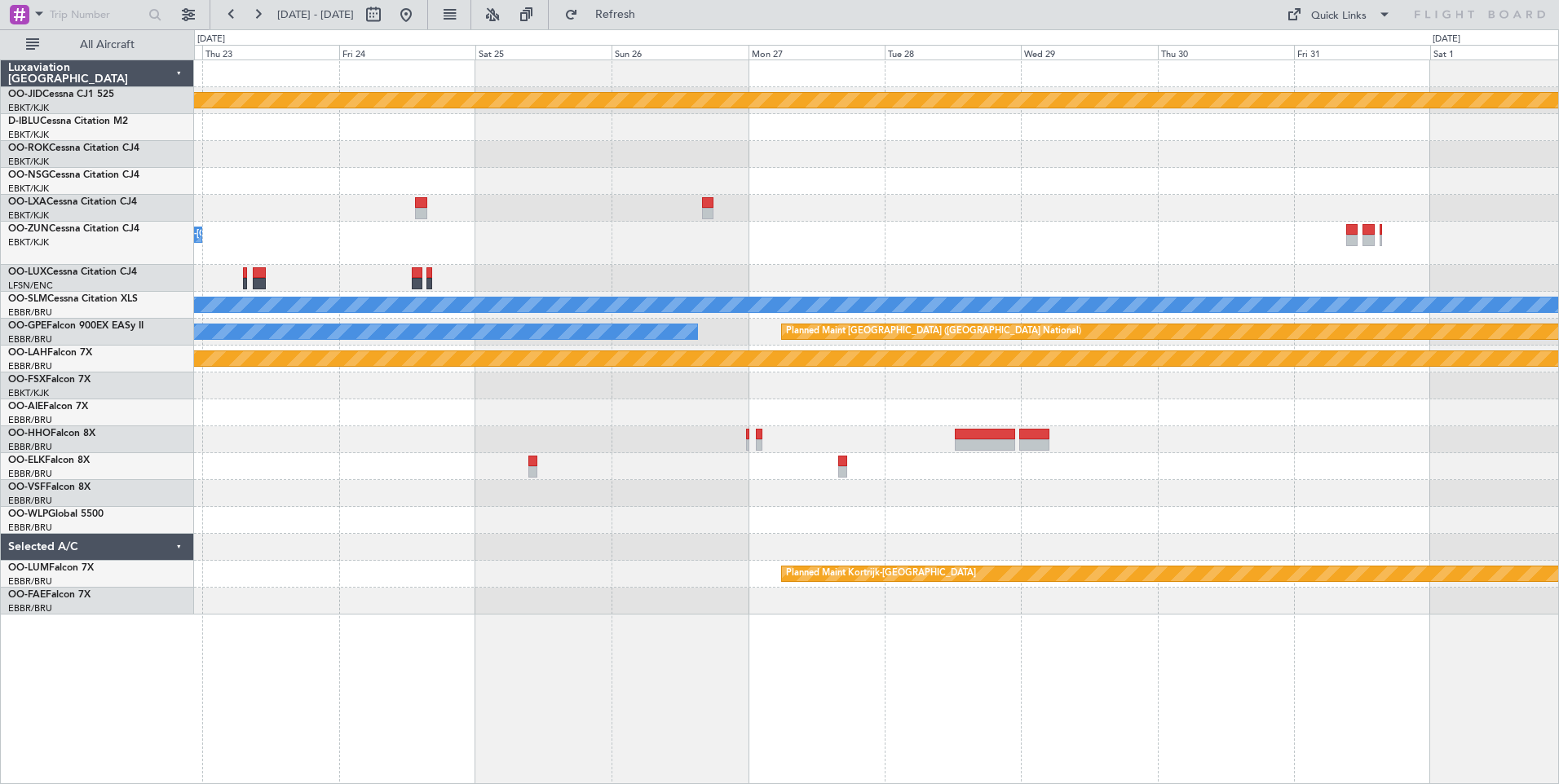
click at [410, 292] on div "null [GEOGRAPHIC_DATA]-[GEOGRAPHIC_DATA] Owner [GEOGRAPHIC_DATA]-[GEOGRAPHIC_DA…" at bounding box center [876, 336] width 1364 height 554
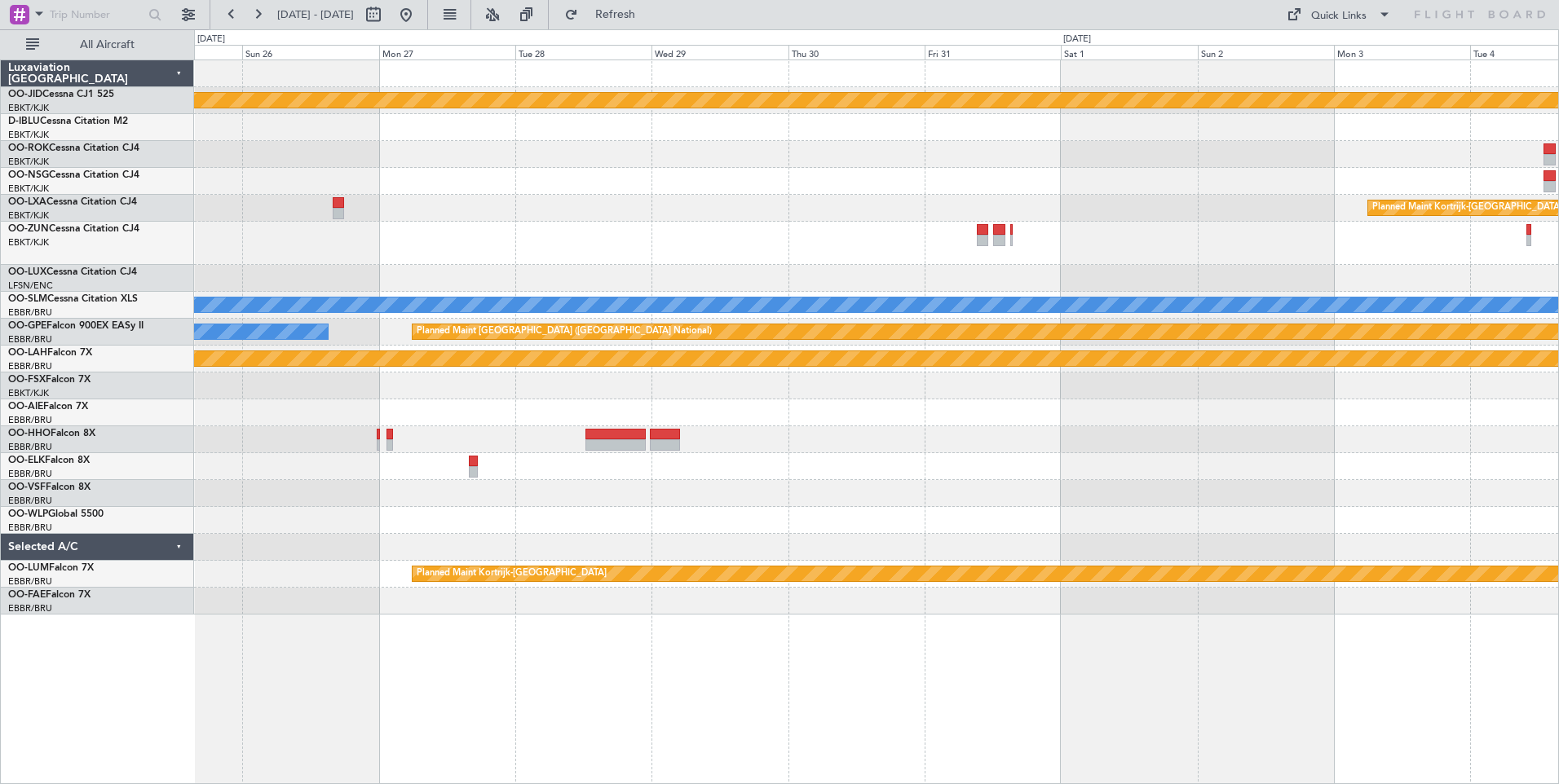
click at [478, 263] on div at bounding box center [876, 243] width 1364 height 43
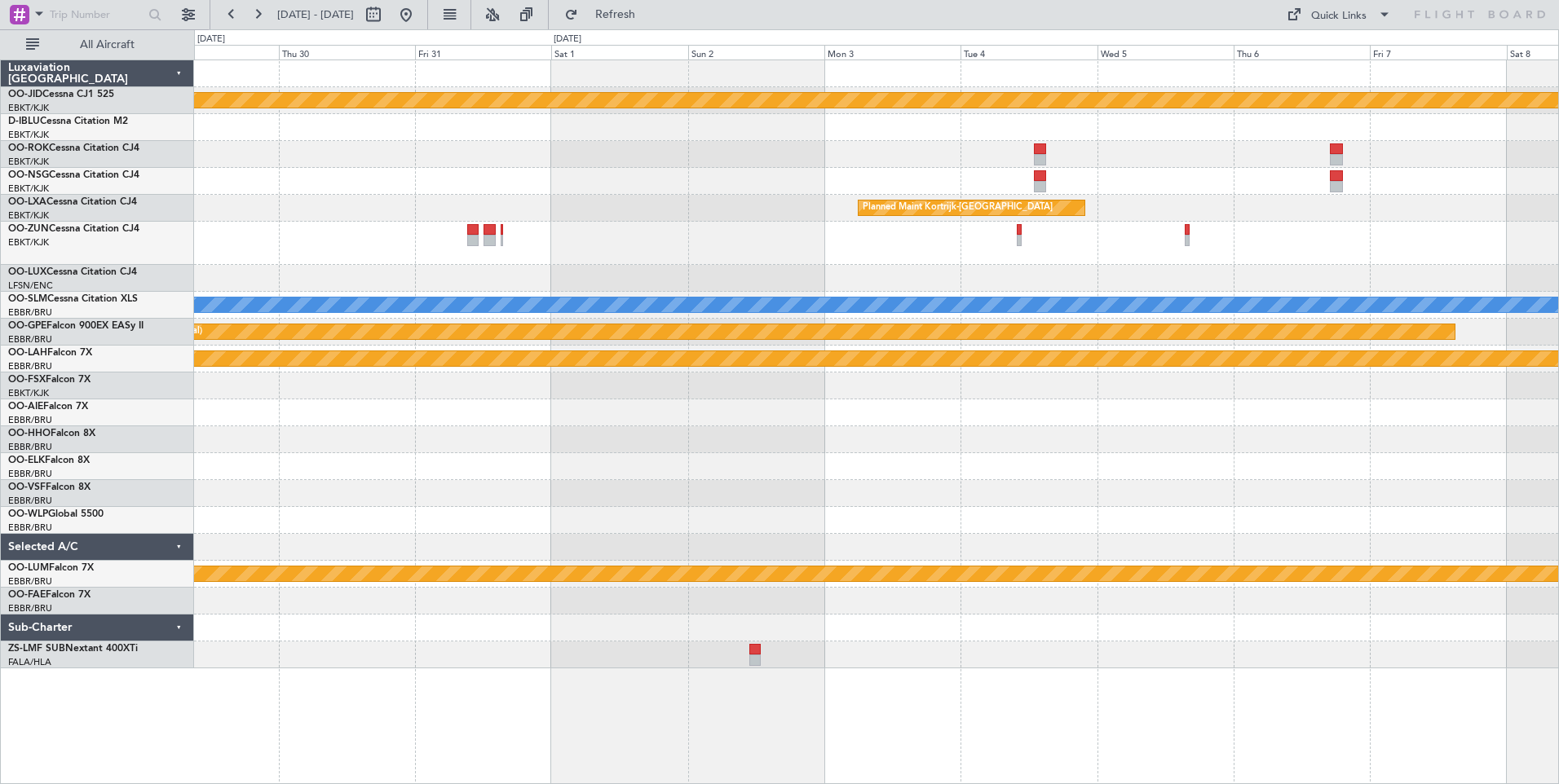
click at [466, 275] on div "null [GEOGRAPHIC_DATA]-[GEOGRAPHIC_DATA] Planned Maint [GEOGRAPHIC_DATA]-[GEOGR…" at bounding box center [876, 364] width 1364 height 608
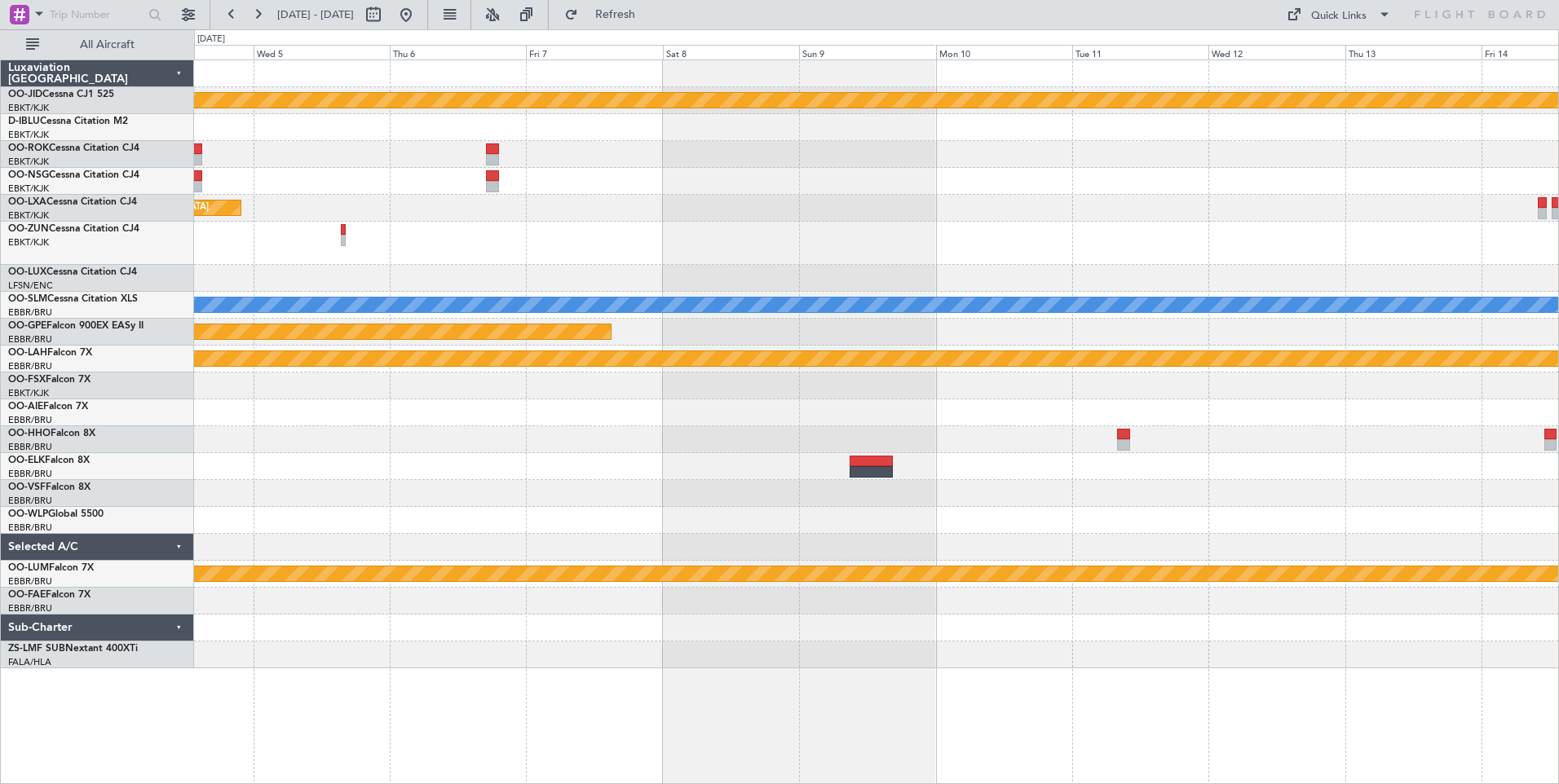
click at [493, 279] on div at bounding box center [876, 277] width 1364 height 27
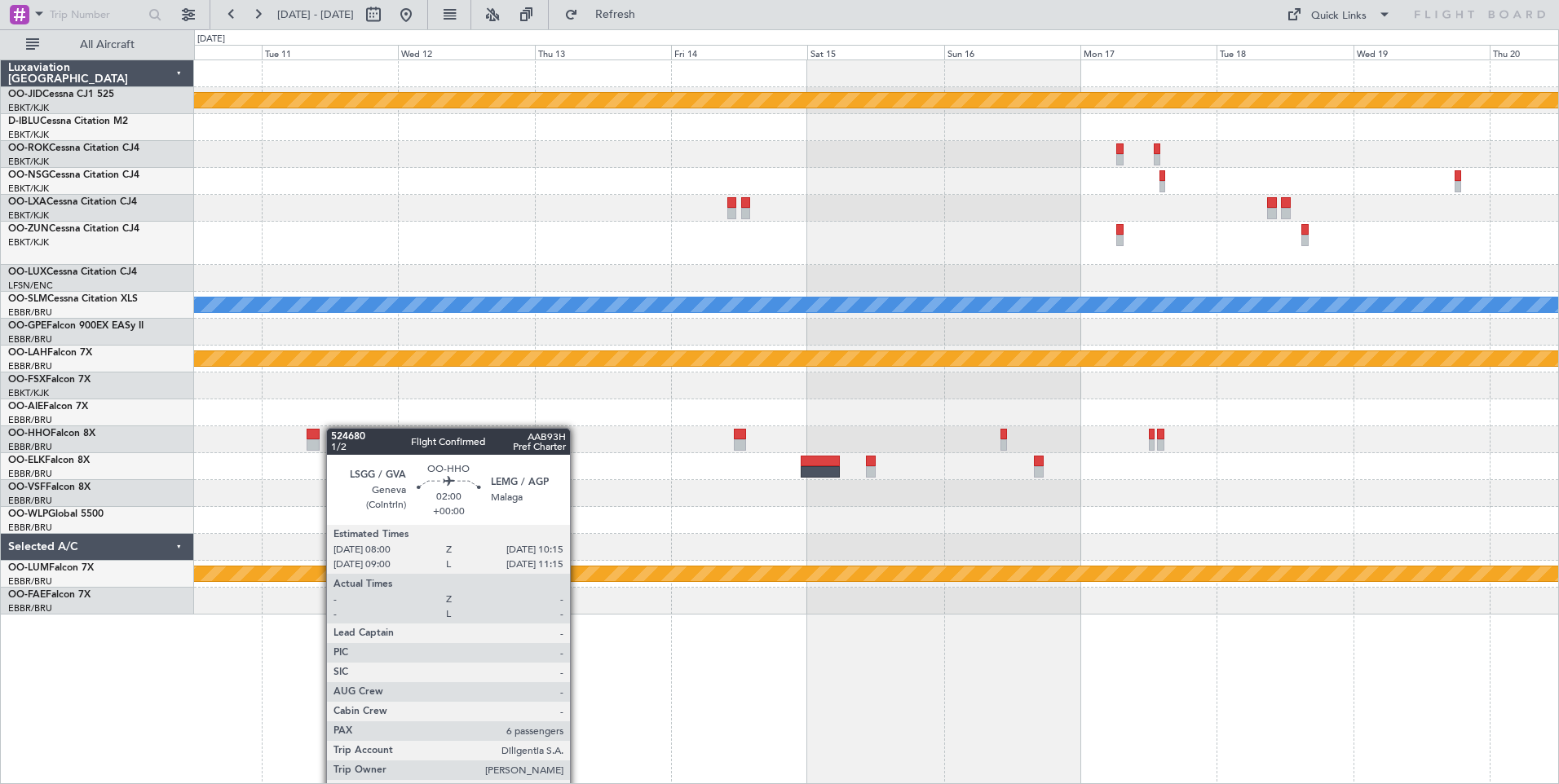
click at [318, 431] on div at bounding box center [876, 439] width 1364 height 27
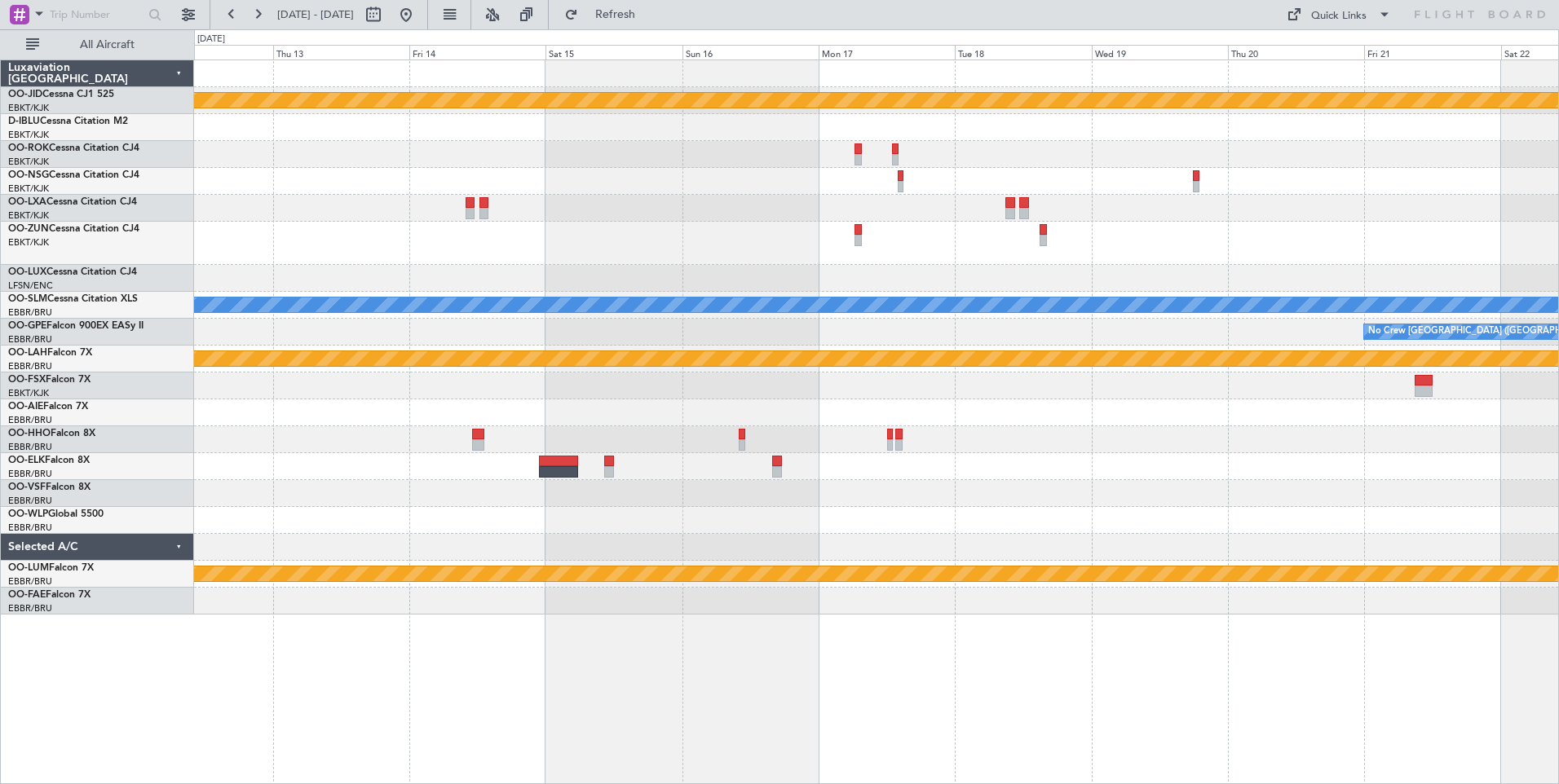
click at [638, 244] on div "null [GEOGRAPHIC_DATA]-[GEOGRAPHIC_DATA] A/C Unavailable [GEOGRAPHIC_DATA] No C…" at bounding box center [876, 336] width 1364 height 554
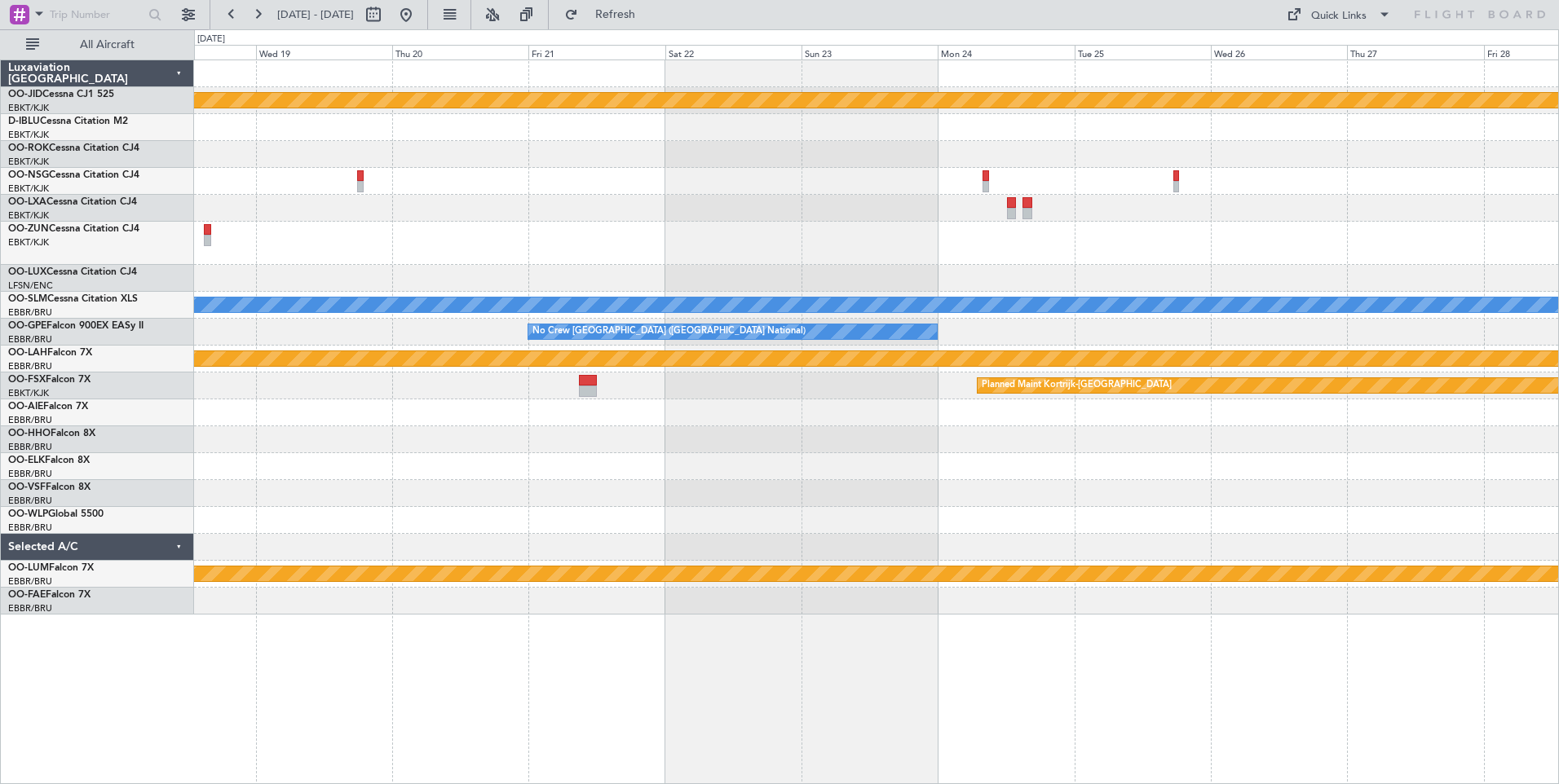
click at [410, 250] on div "null [GEOGRAPHIC_DATA]-[GEOGRAPHIC_DATA] A/C Unavailable [GEOGRAPHIC_DATA] No C…" at bounding box center [876, 336] width 1364 height 554
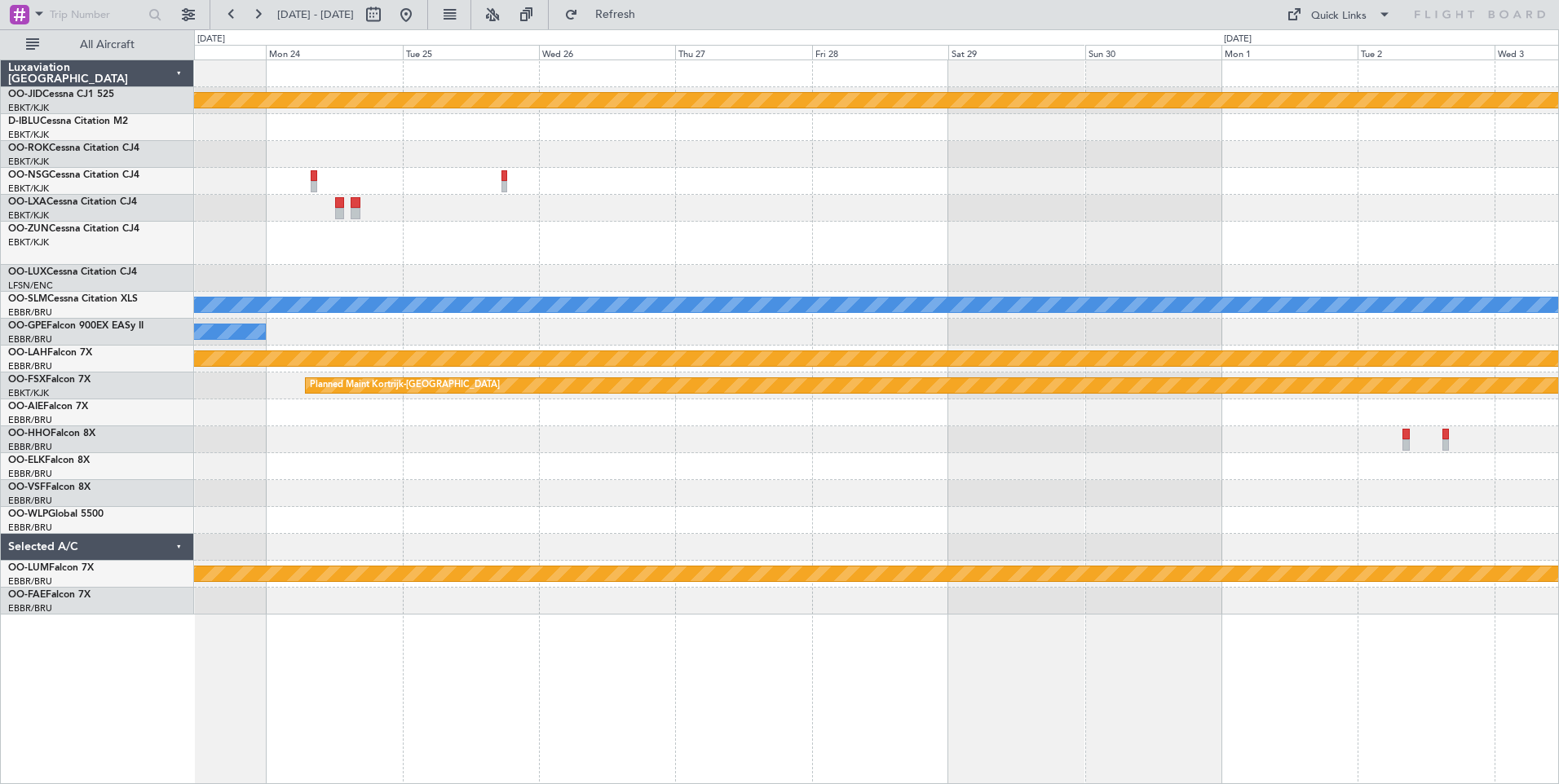
click at [309, 273] on div "null [GEOGRAPHIC_DATA]-[GEOGRAPHIC_DATA] A/C Unavailable [GEOGRAPHIC_DATA] No C…" at bounding box center [876, 336] width 1364 height 554
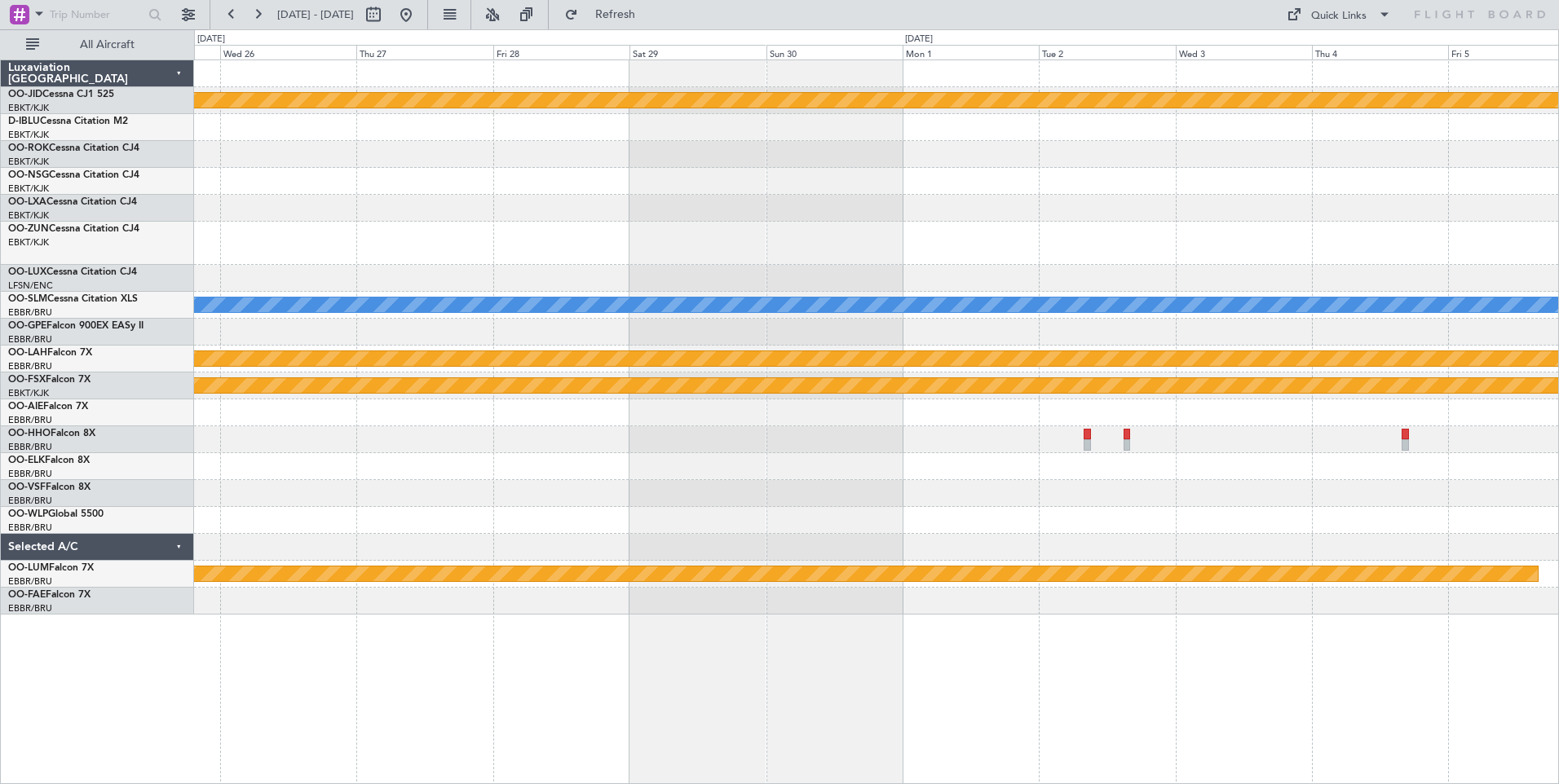
click at [392, 277] on div at bounding box center [876, 277] width 1364 height 27
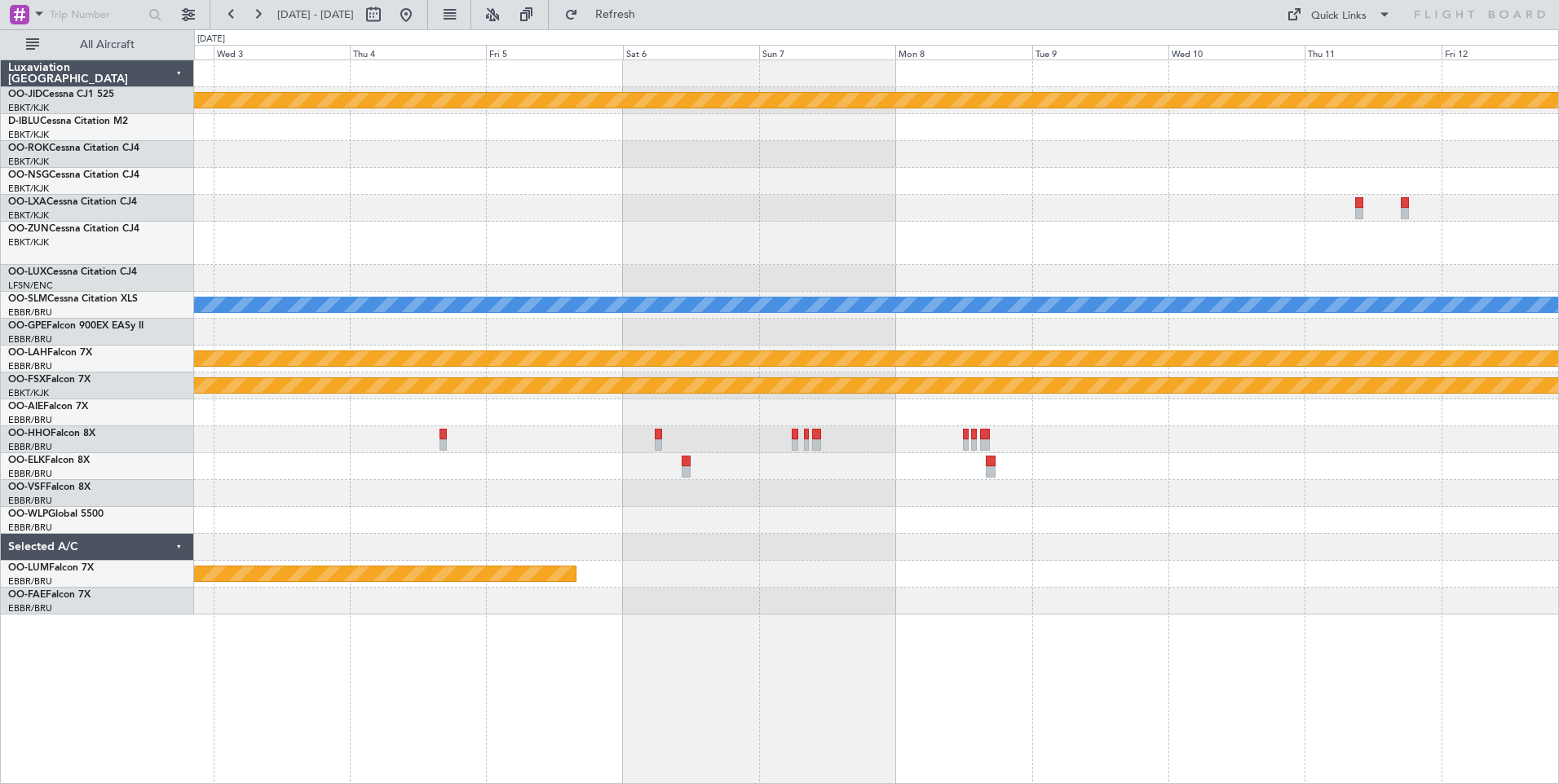
click at [467, 259] on div "null [GEOGRAPHIC_DATA]-[GEOGRAPHIC_DATA] A/C Unavailable [GEOGRAPHIC_DATA] Plan…" at bounding box center [876, 336] width 1364 height 554
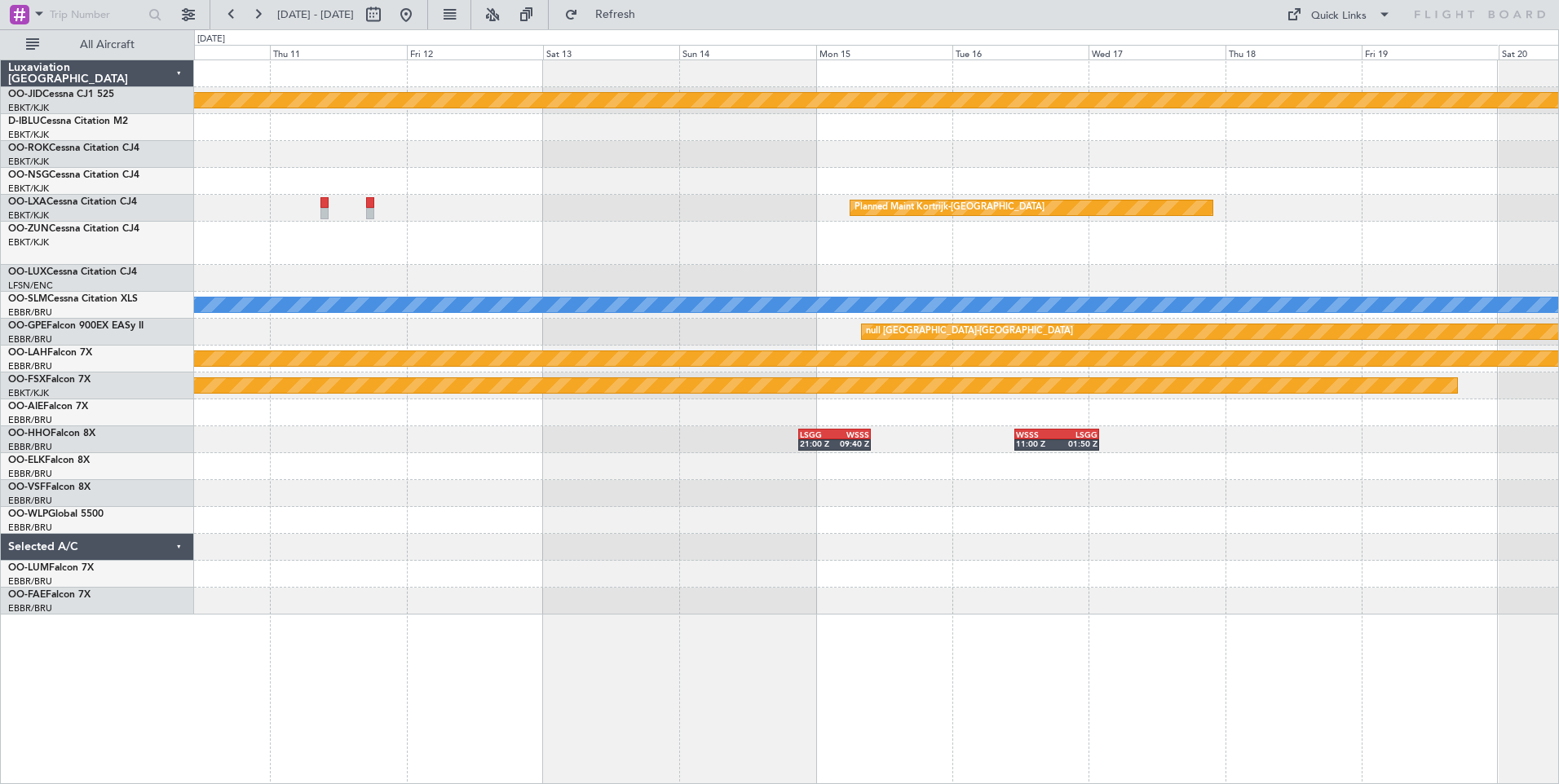
click at [322, 273] on div "null [GEOGRAPHIC_DATA]-[GEOGRAPHIC_DATA] Planned Maint [GEOGRAPHIC_DATA]-[GEOGR…" at bounding box center [876, 336] width 1364 height 554
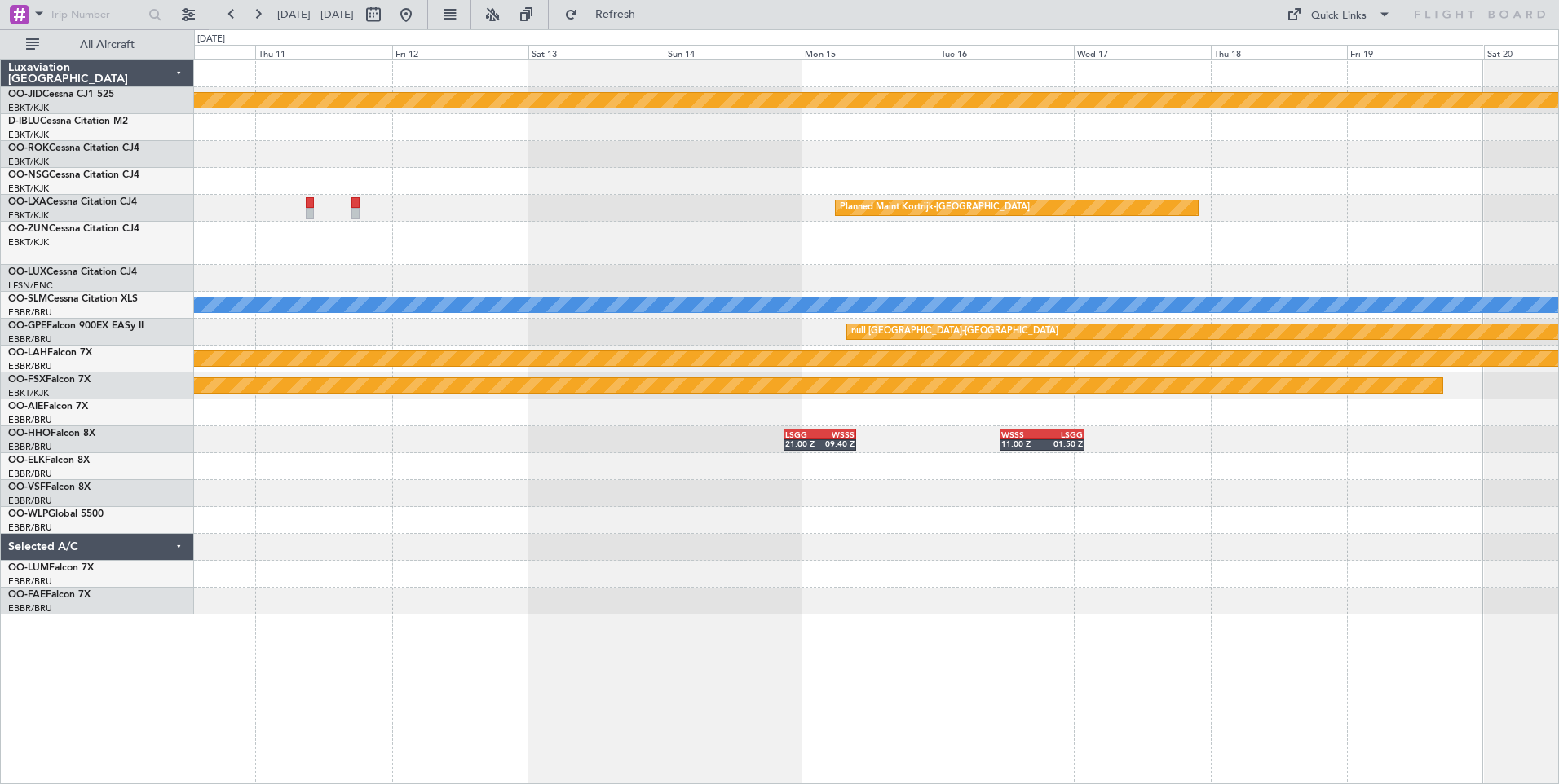
click at [1011, 523] on div "null [GEOGRAPHIC_DATA]-[GEOGRAPHIC_DATA] Planned Maint [GEOGRAPHIC_DATA]-[GEOGR…" at bounding box center [876, 336] width 1364 height 554
